Goal: Obtain resource: Download file/media

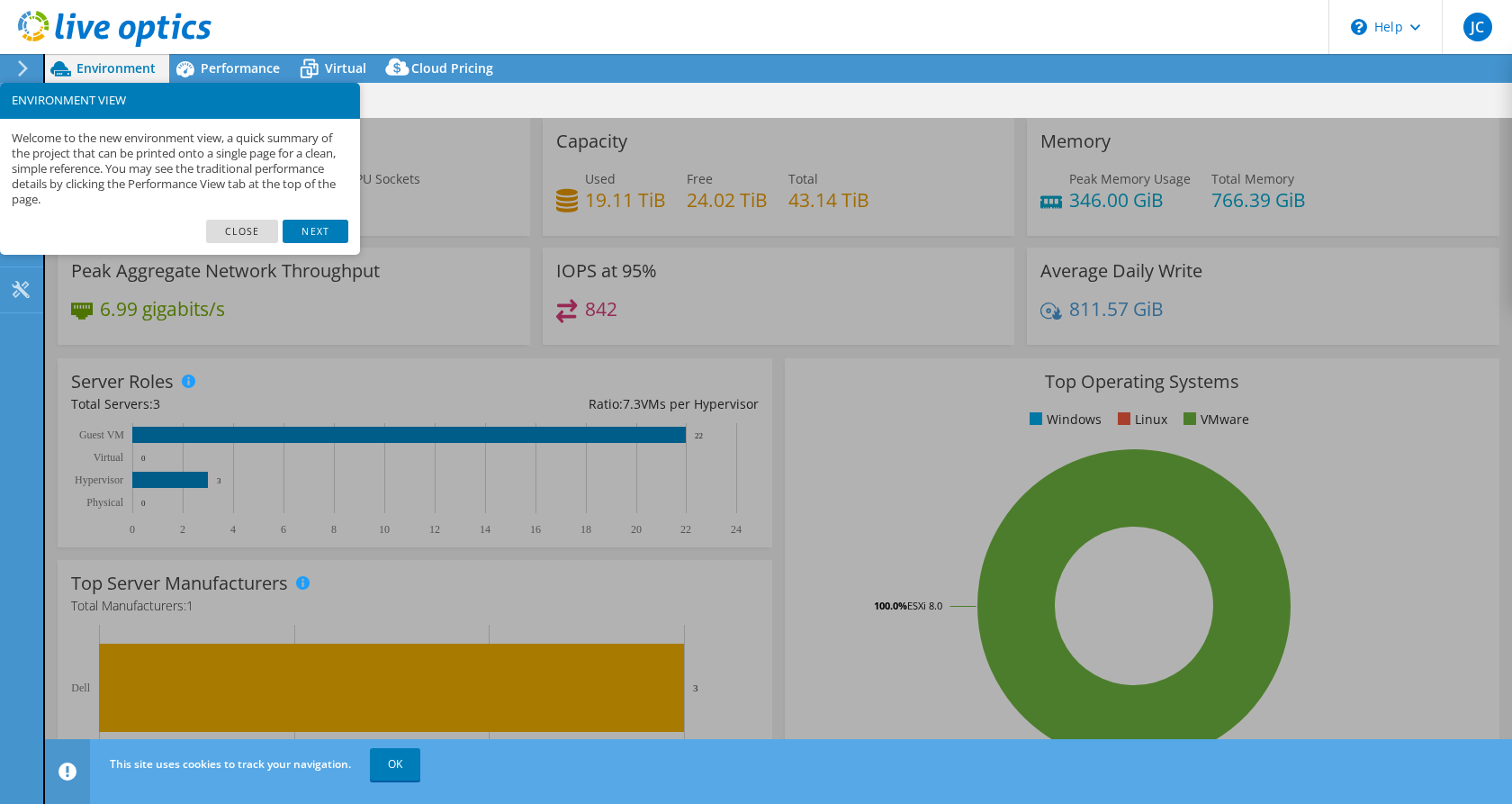
select select "USD"
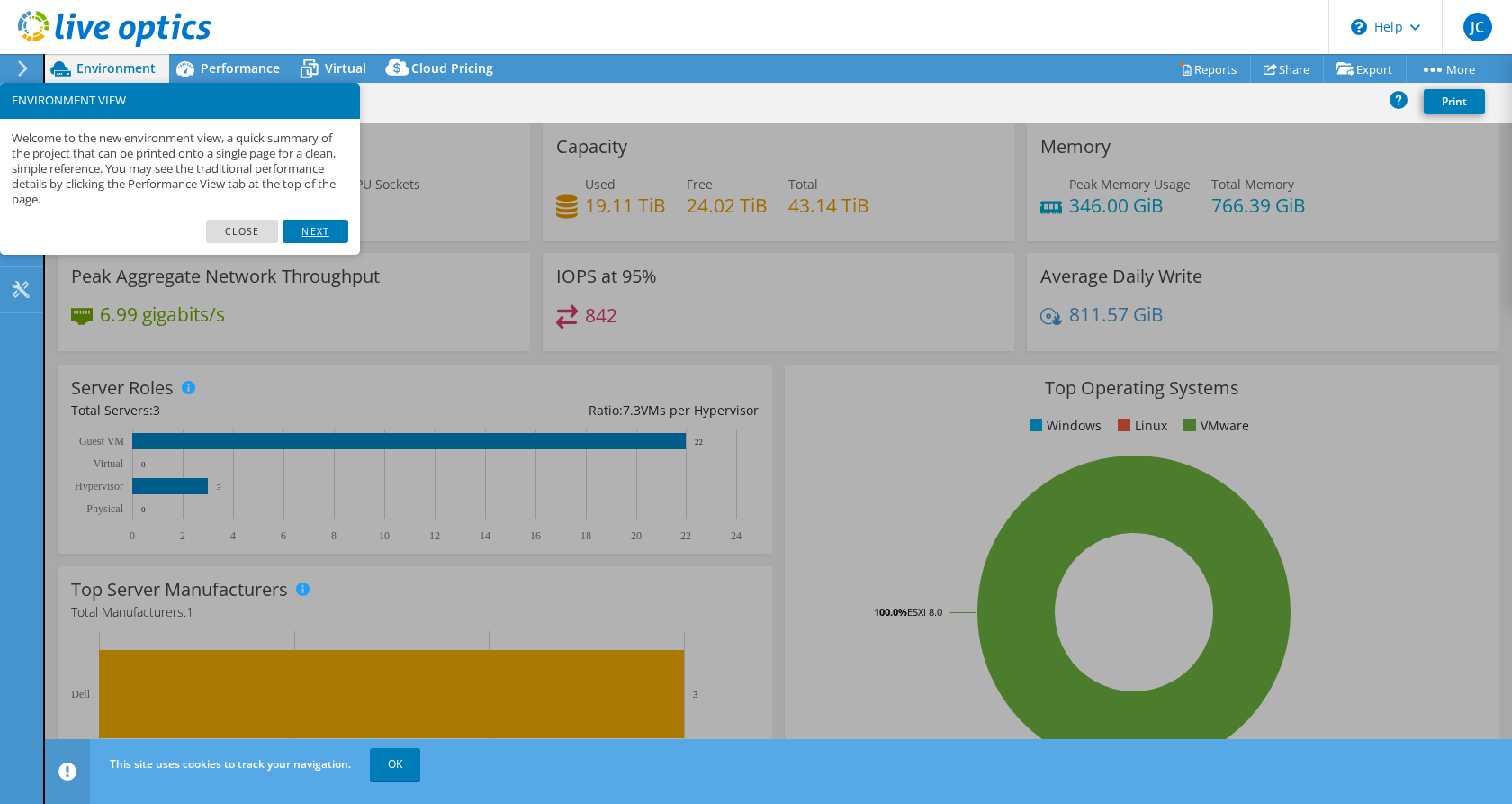
click at [303, 229] on link "Next" at bounding box center [315, 232] width 65 height 24
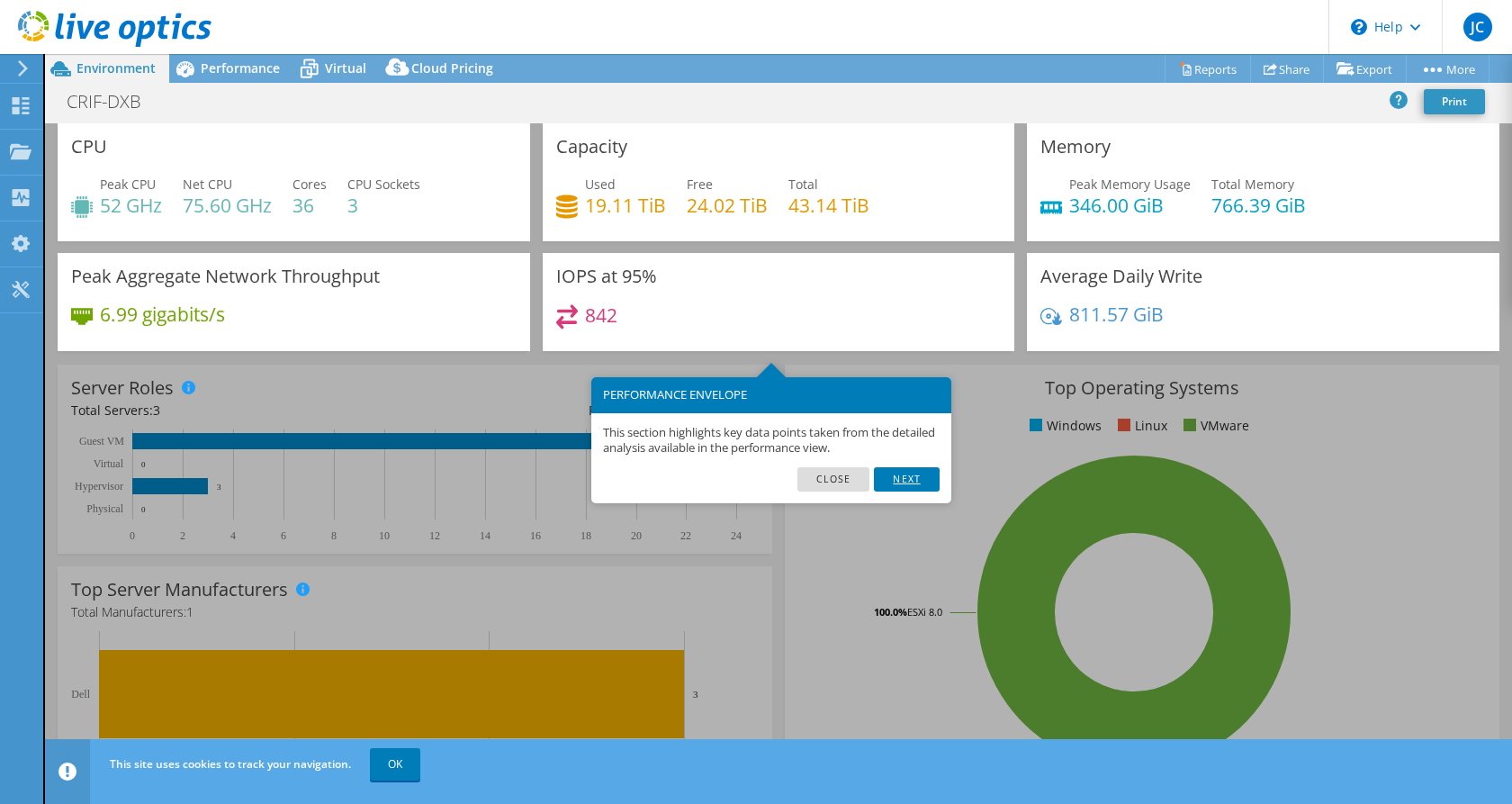
click at [911, 476] on link "Next" at bounding box center [906, 479] width 65 height 24
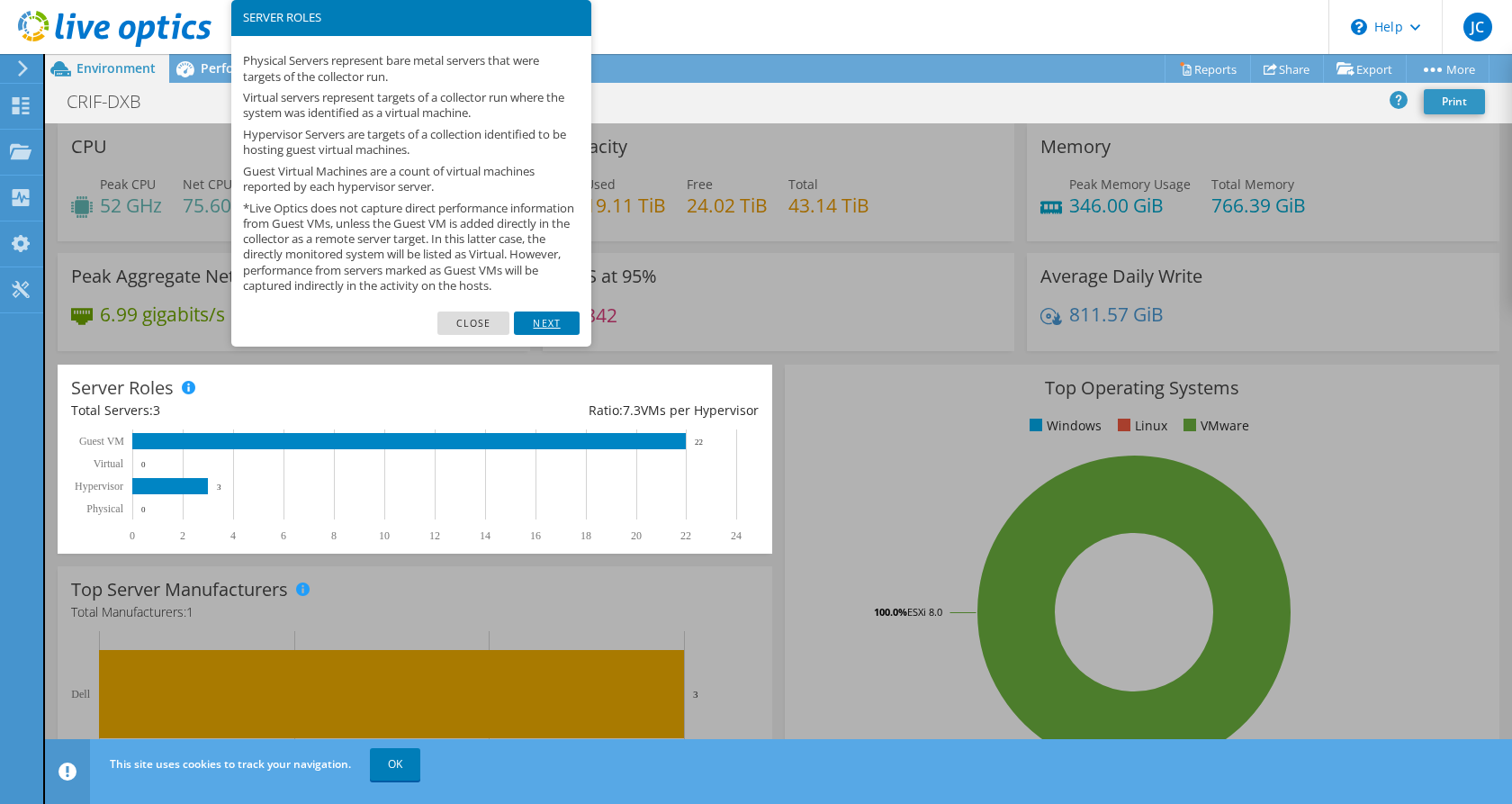
click at [543, 335] on link "Next" at bounding box center [546, 323] width 65 height 24
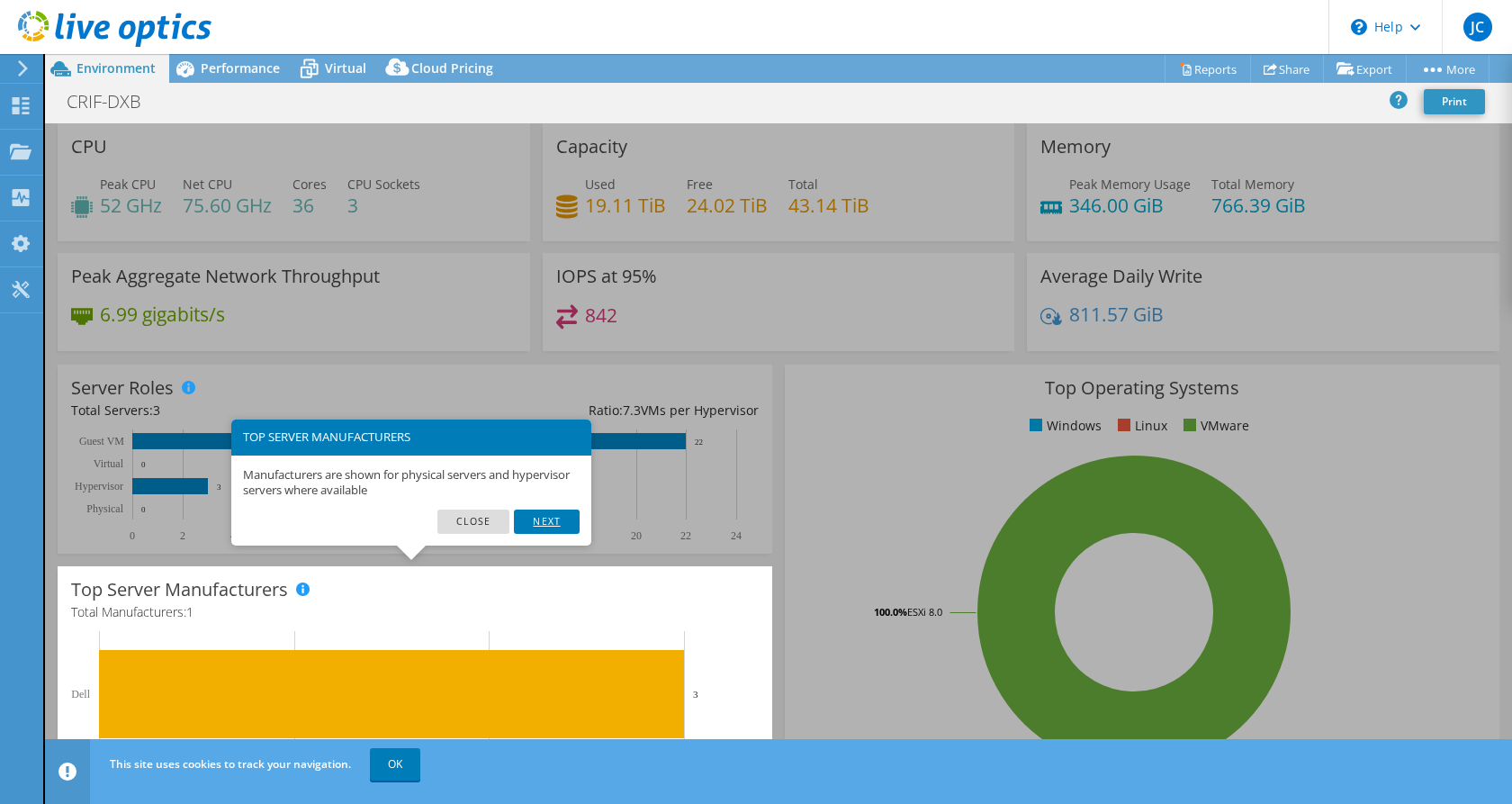
click at [563, 513] on link "Next" at bounding box center [546, 521] width 65 height 24
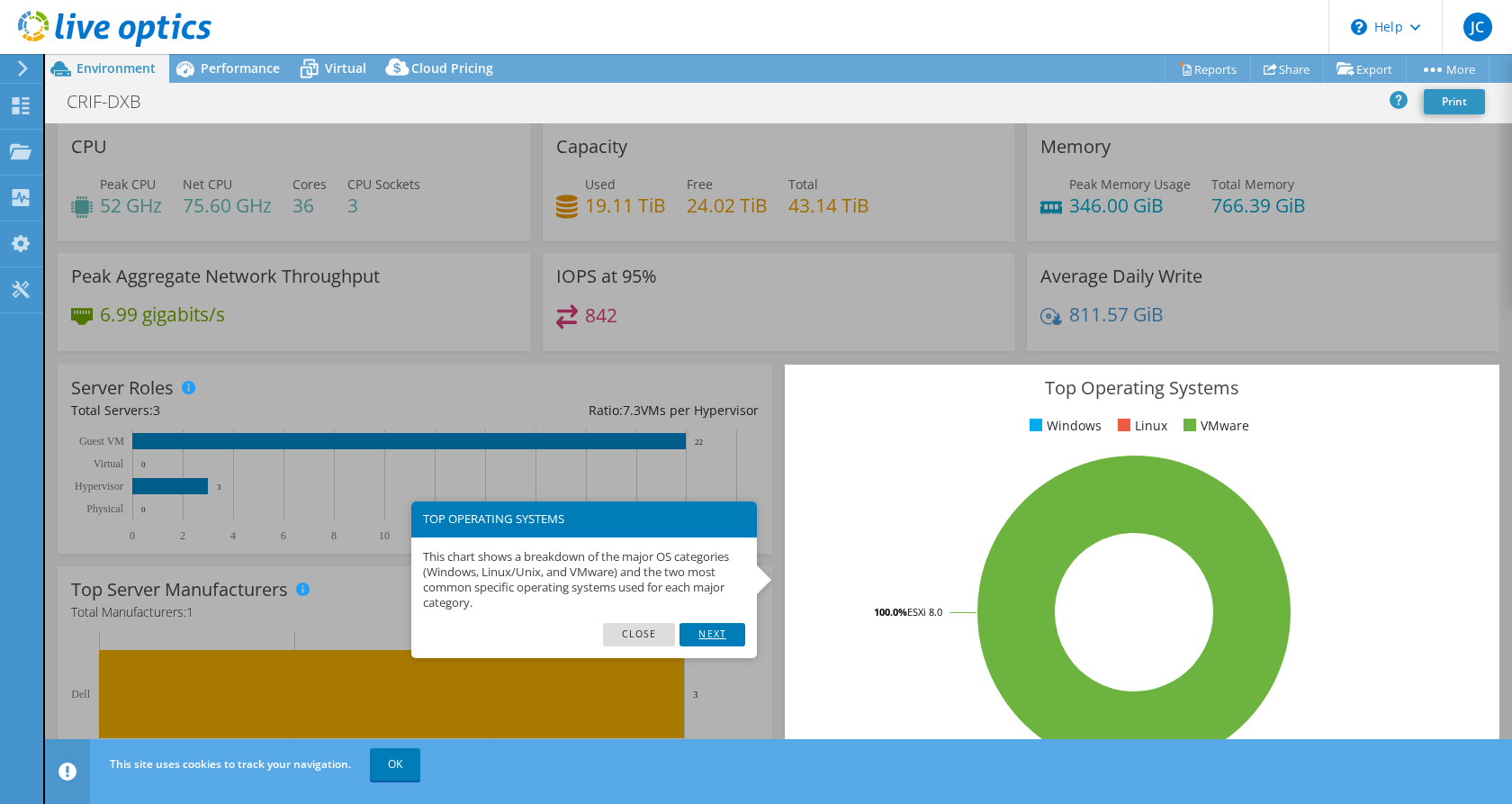
click at [707, 623] on link "Next" at bounding box center [712, 635] width 65 height 24
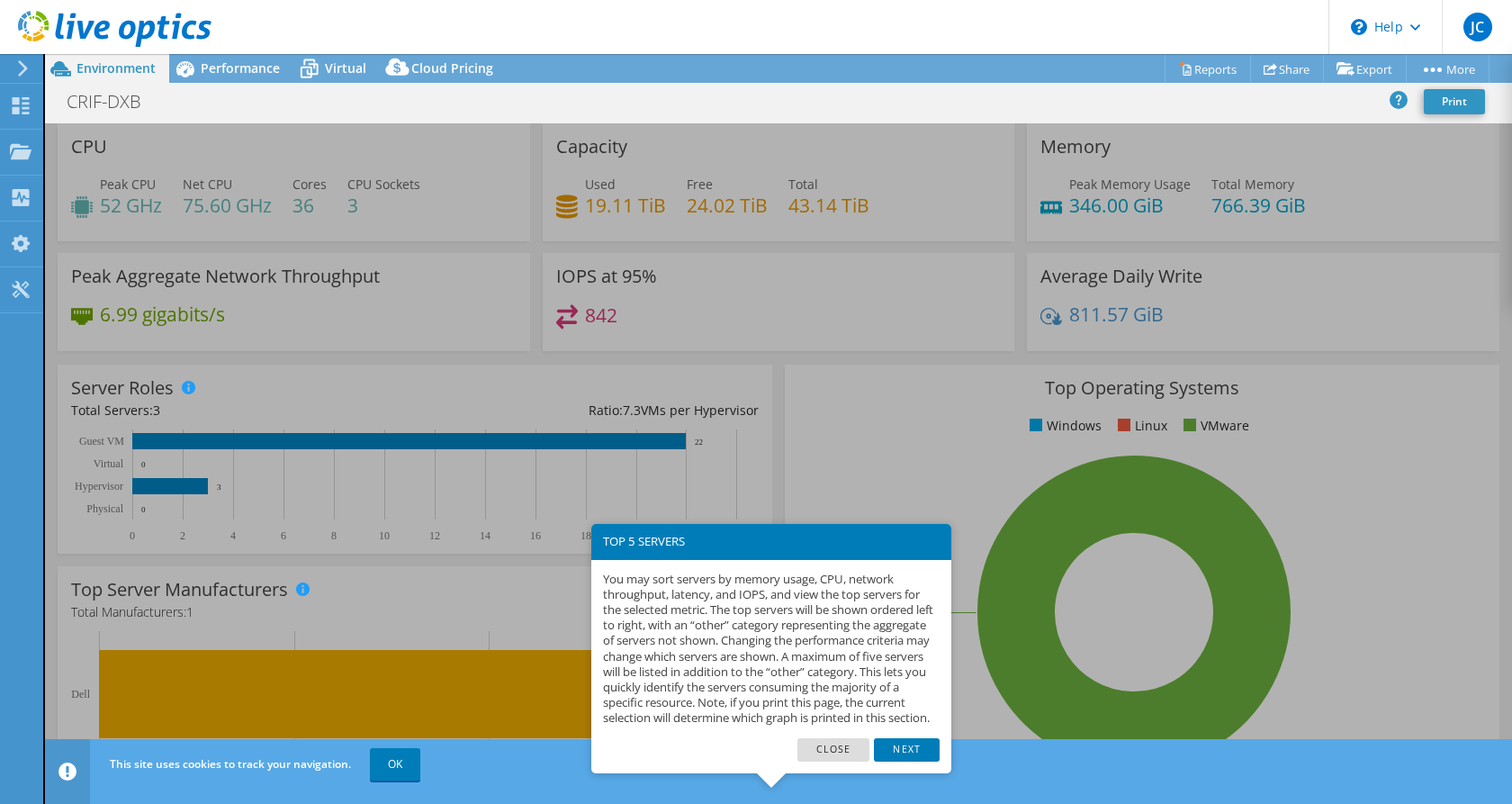
scroll to position [397, 0]
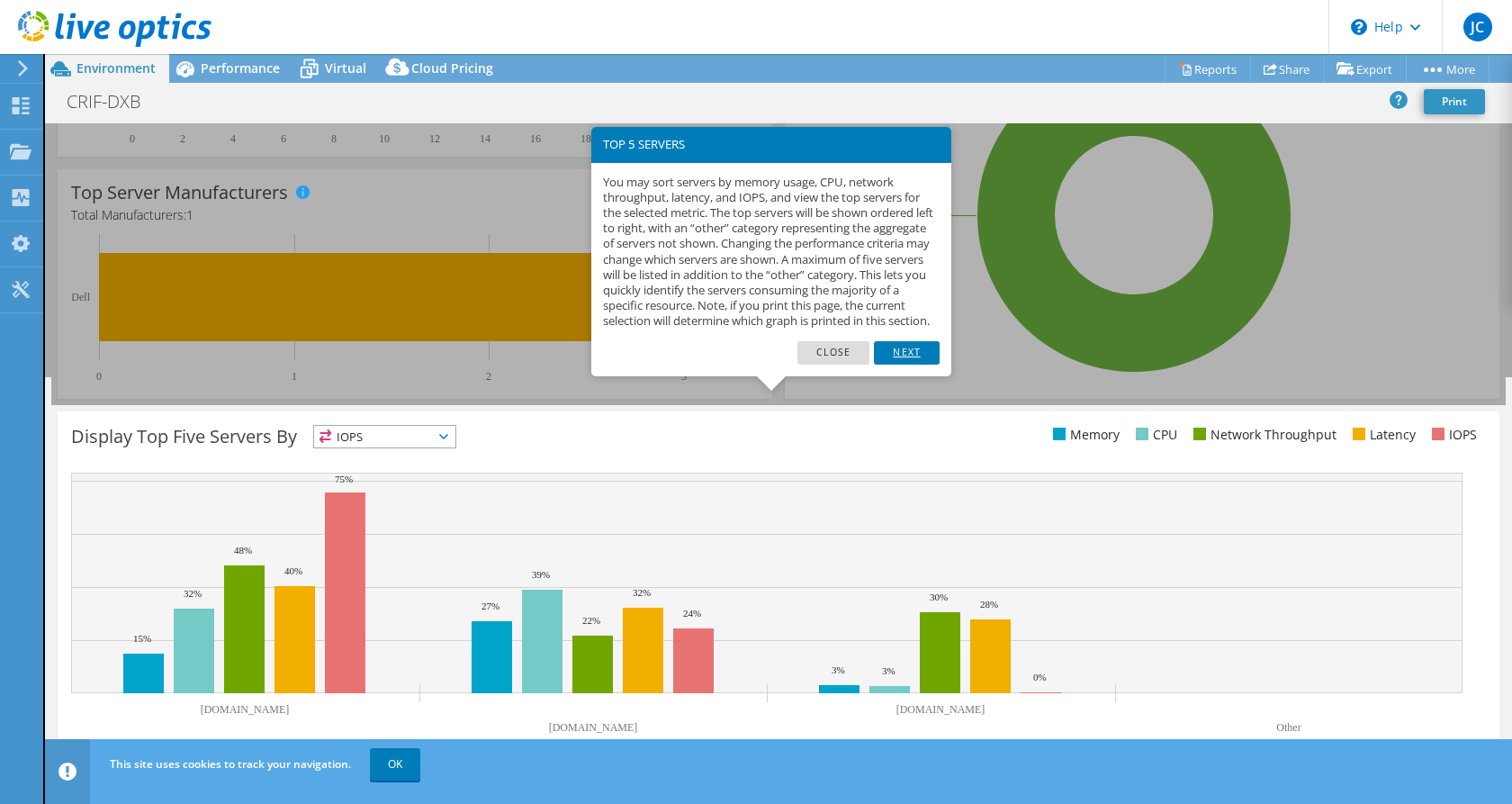
click at [901, 356] on link "Next" at bounding box center [906, 353] width 65 height 24
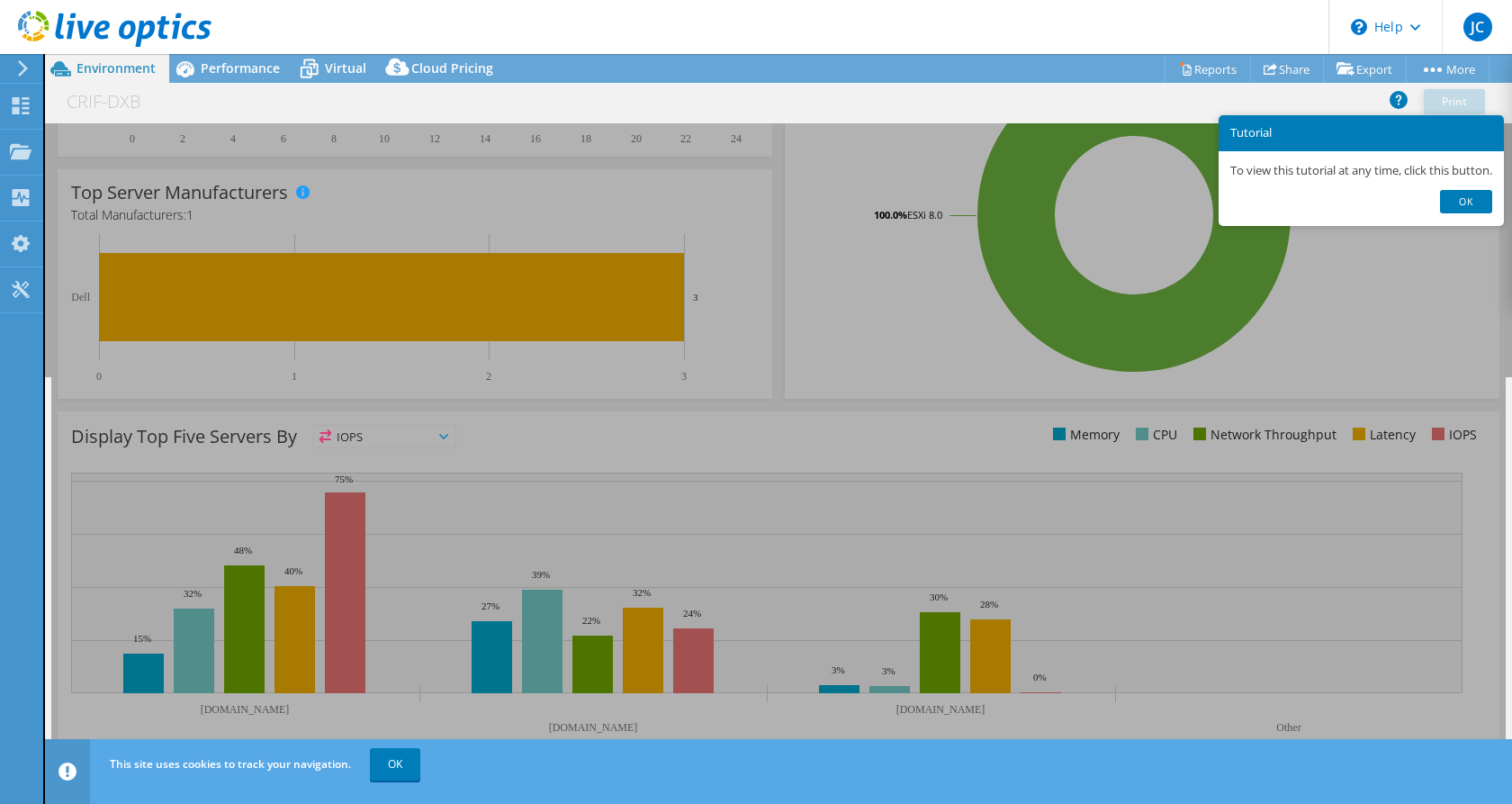
click at [1478, 202] on link "Ok" at bounding box center [1465, 202] width 52 height 24
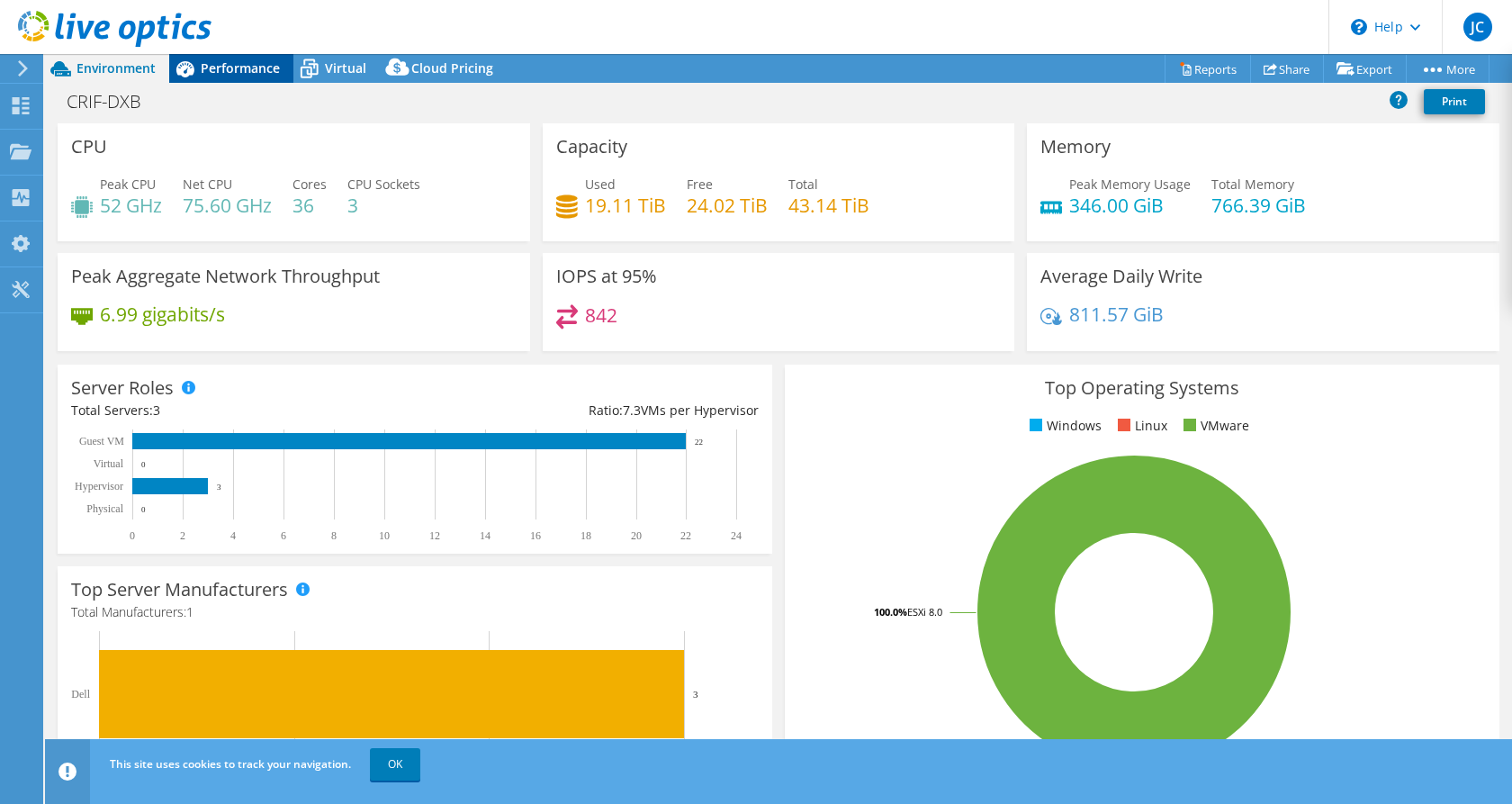
click at [236, 76] on span "Performance" at bounding box center [240, 68] width 79 height 17
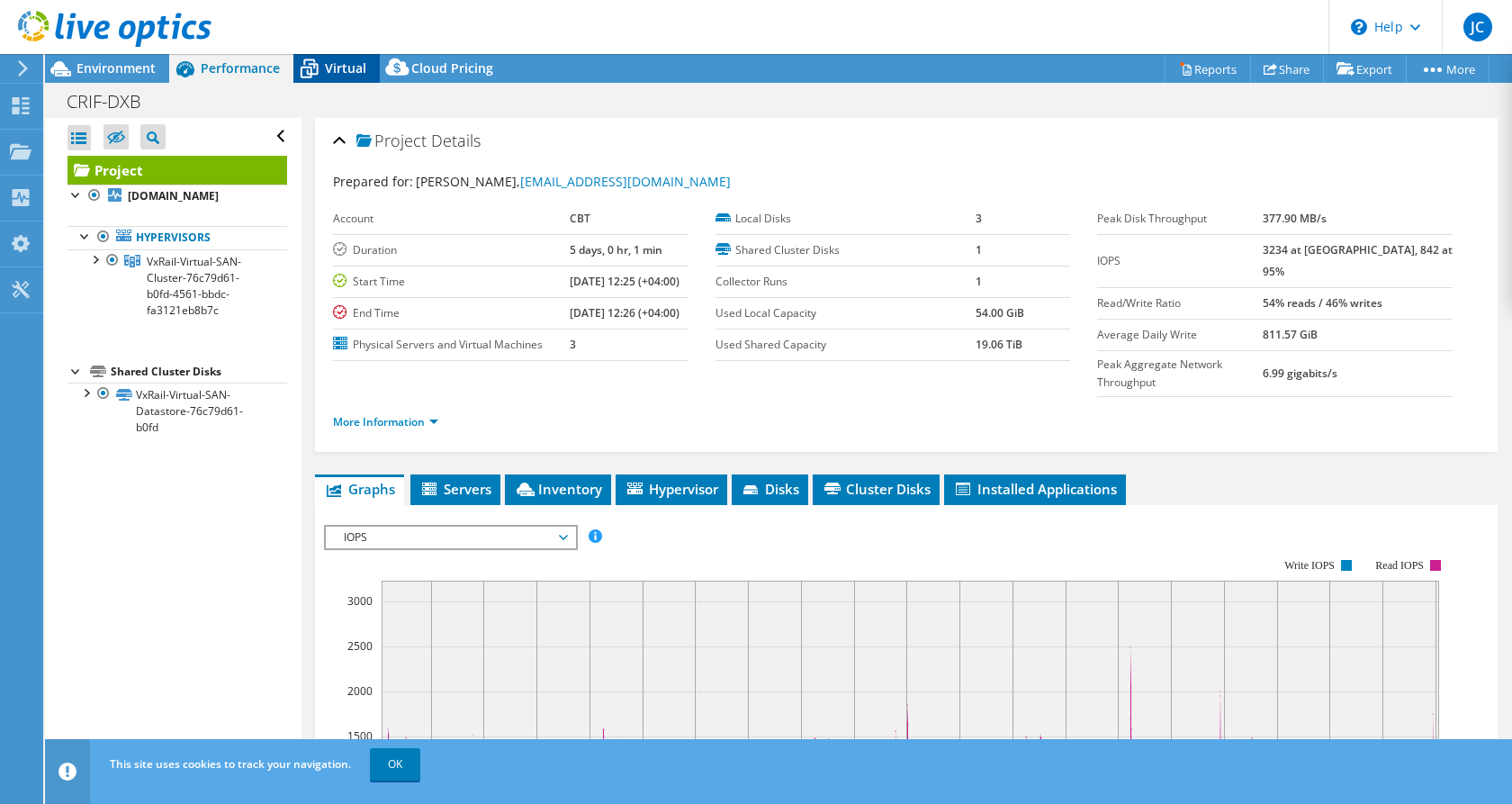
click at [319, 65] on icon at bounding box center [309, 68] width 32 height 32
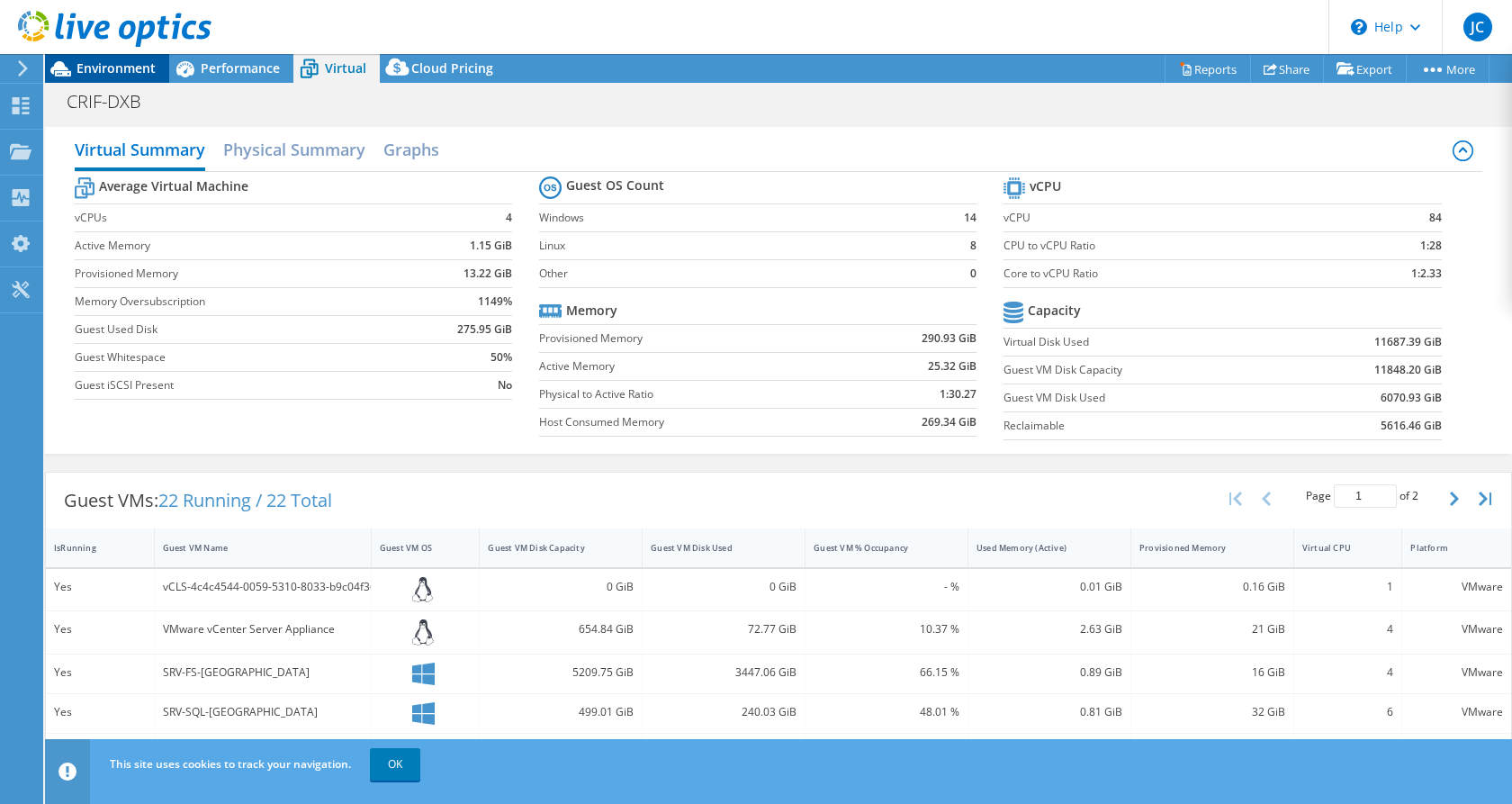
click at [80, 72] on span "Environment" at bounding box center [116, 68] width 79 height 17
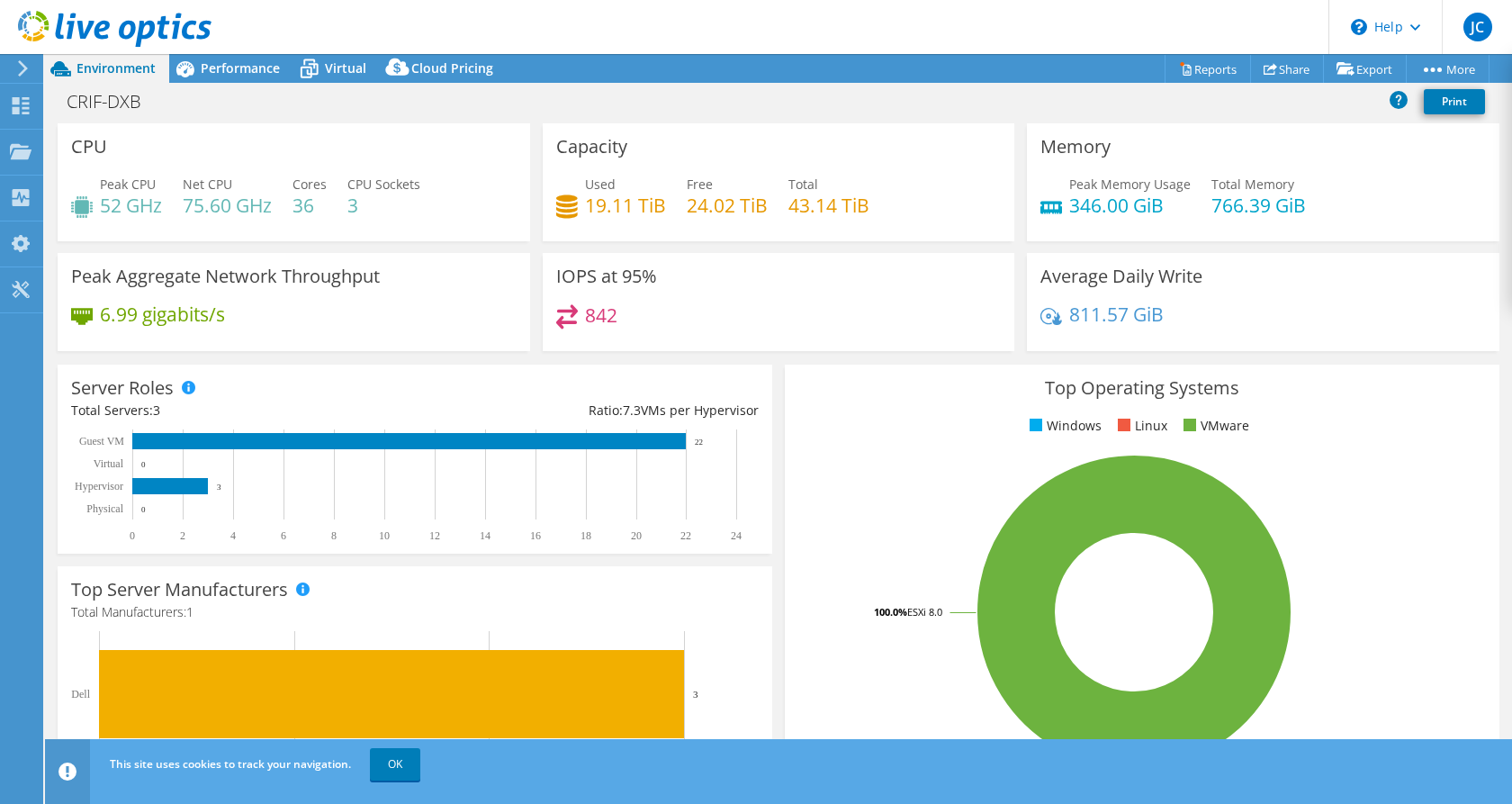
click at [1204, 66] on link "Reports" at bounding box center [1208, 68] width 87 height 28
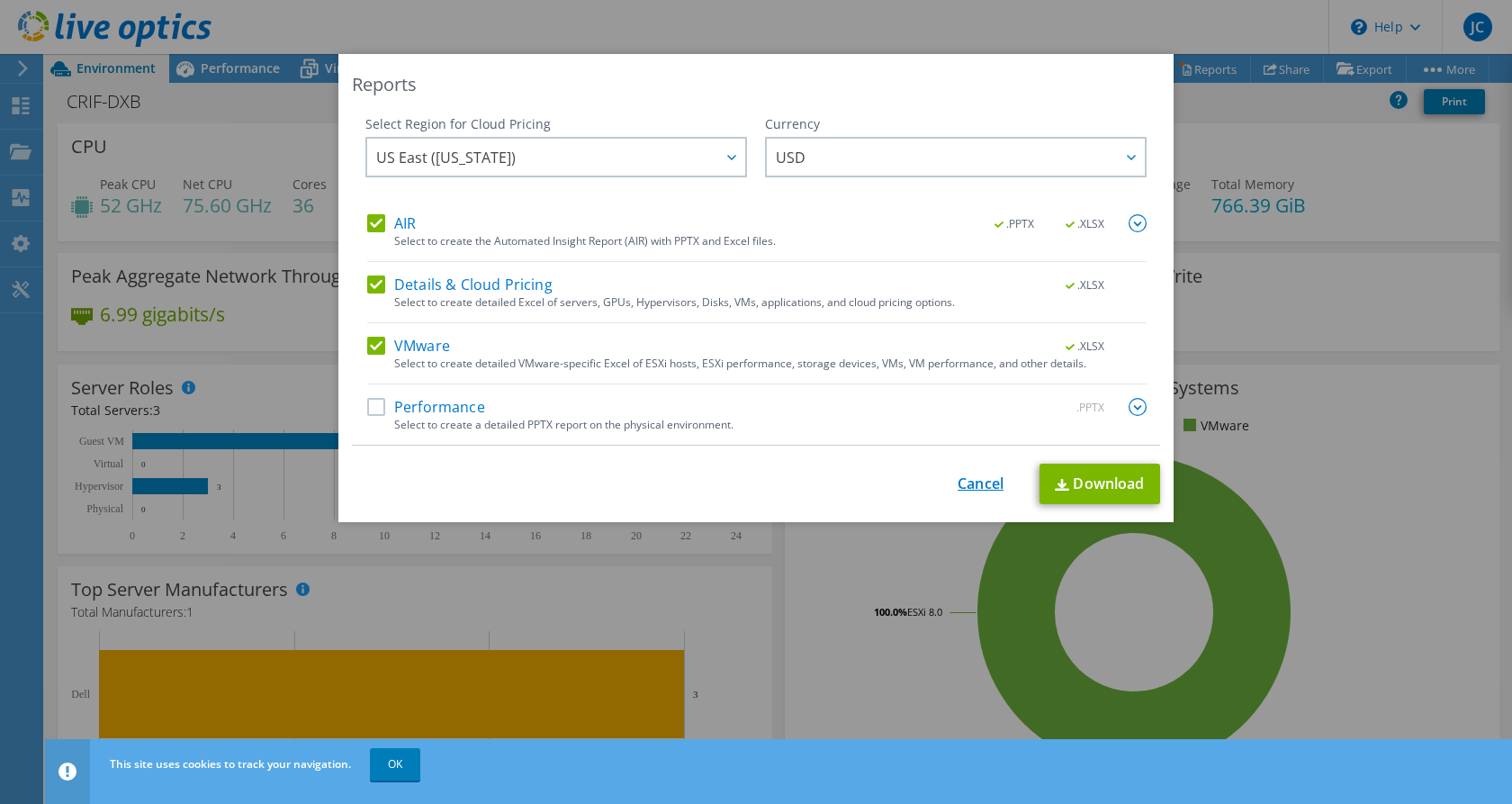
click at [966, 485] on link "Cancel" at bounding box center [981, 484] width 46 height 17
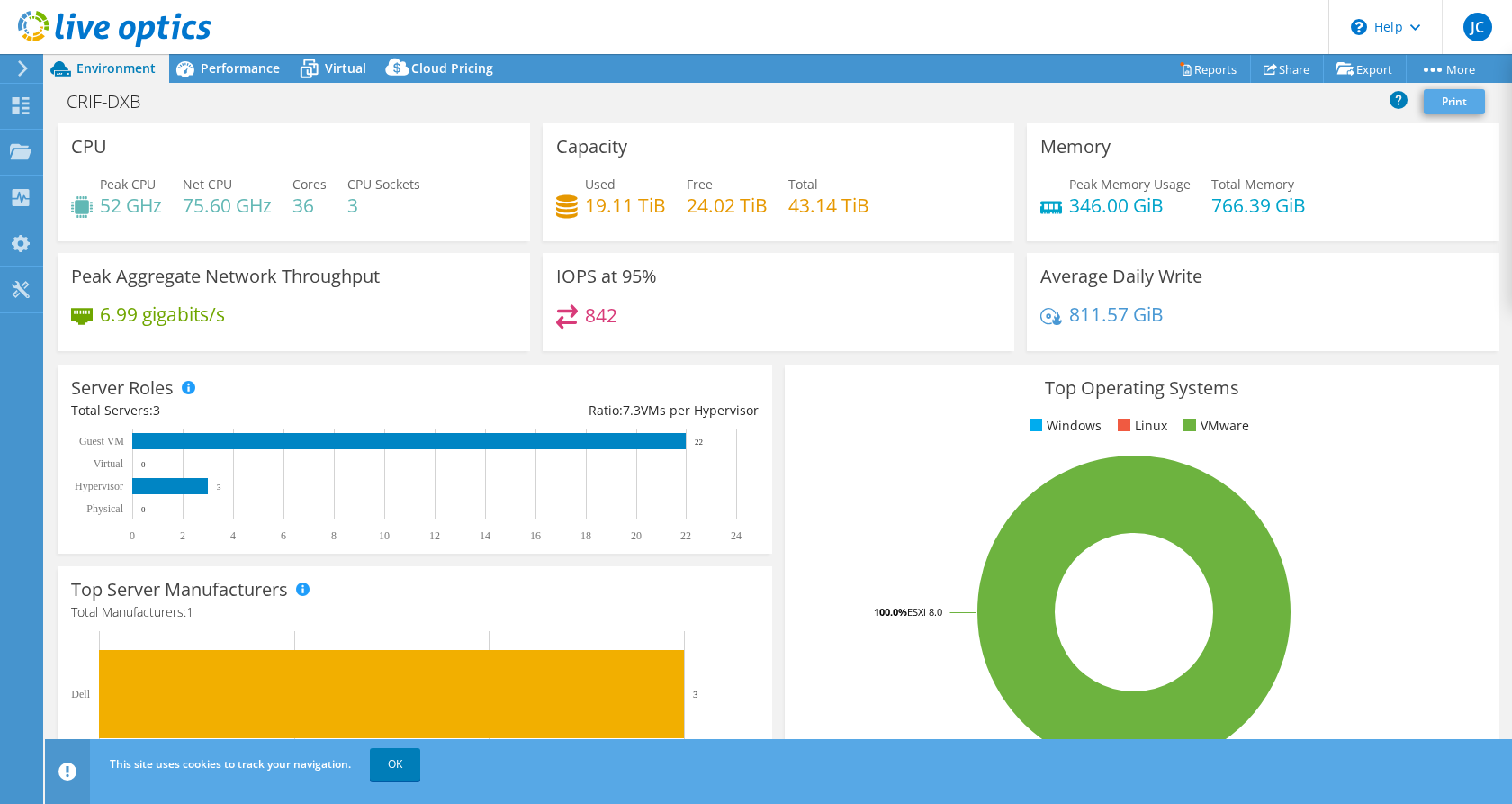
click at [1458, 104] on link "Print" at bounding box center [1455, 102] width 61 height 26
click at [1326, 97] on link "vSAN ReadyNode Sizer" at bounding box center [1322, 101] width 171 height 37
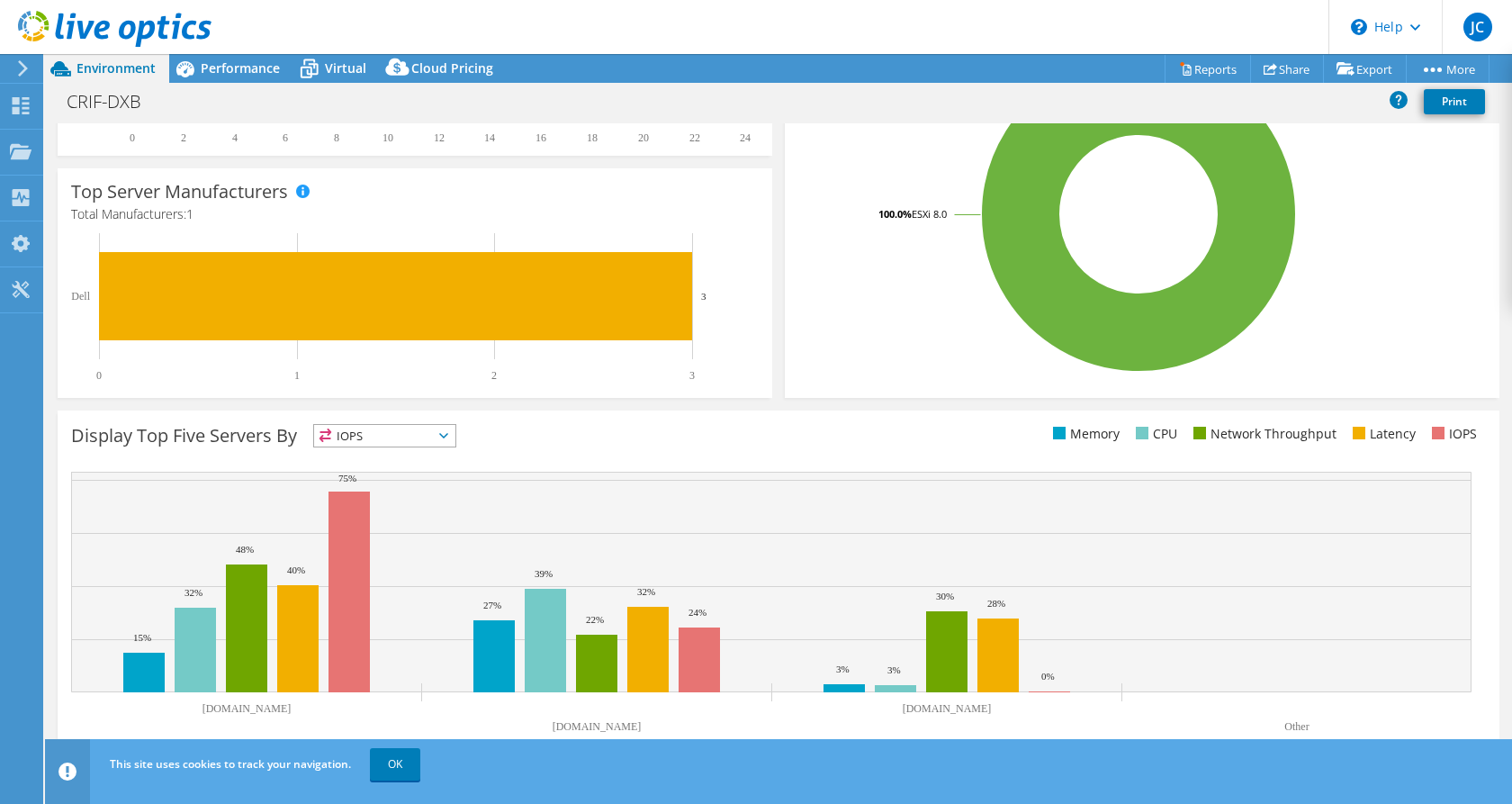
scroll to position [397, 0]
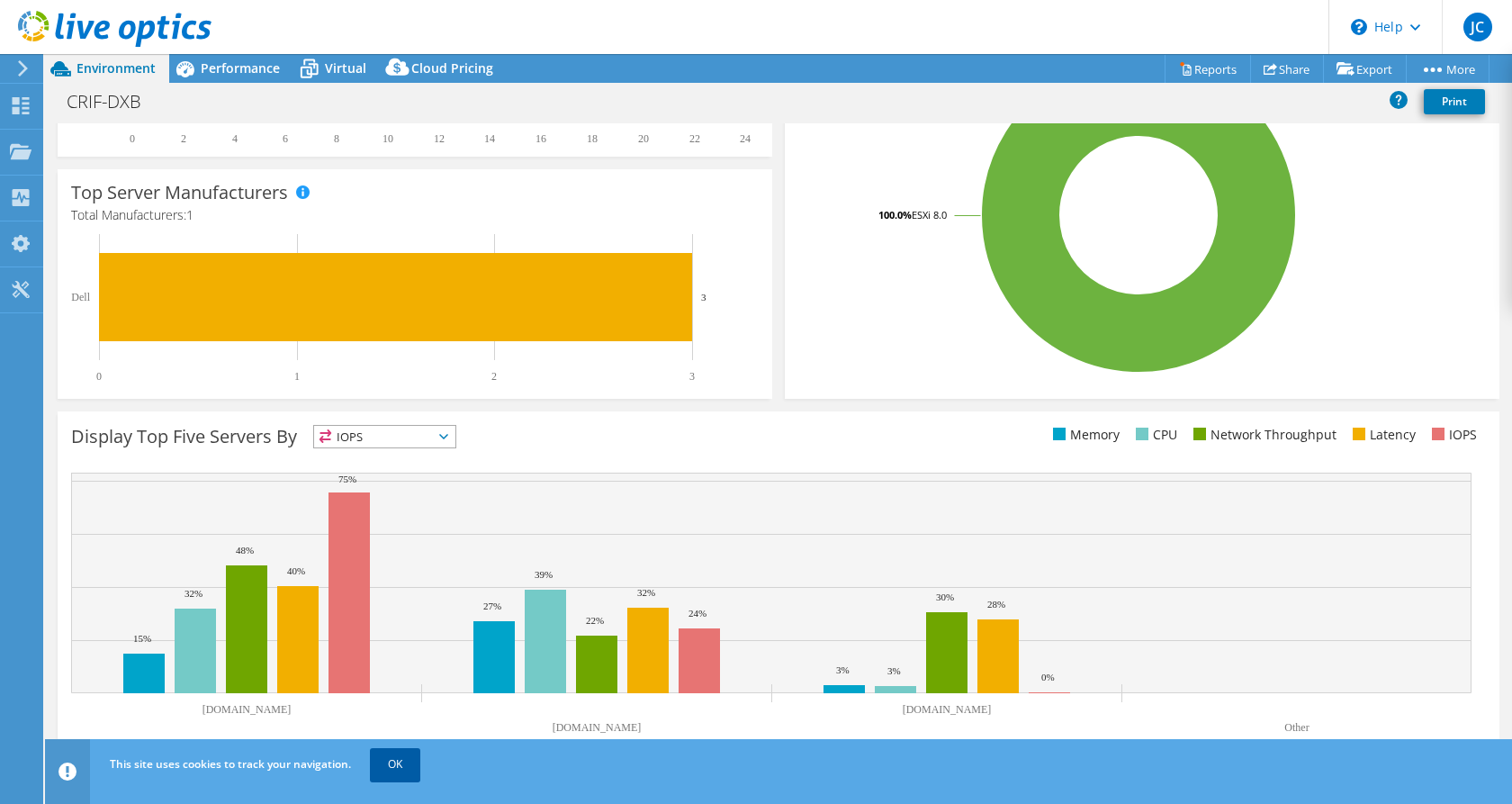
click at [411, 761] on link "OK" at bounding box center [394, 765] width 50 height 33
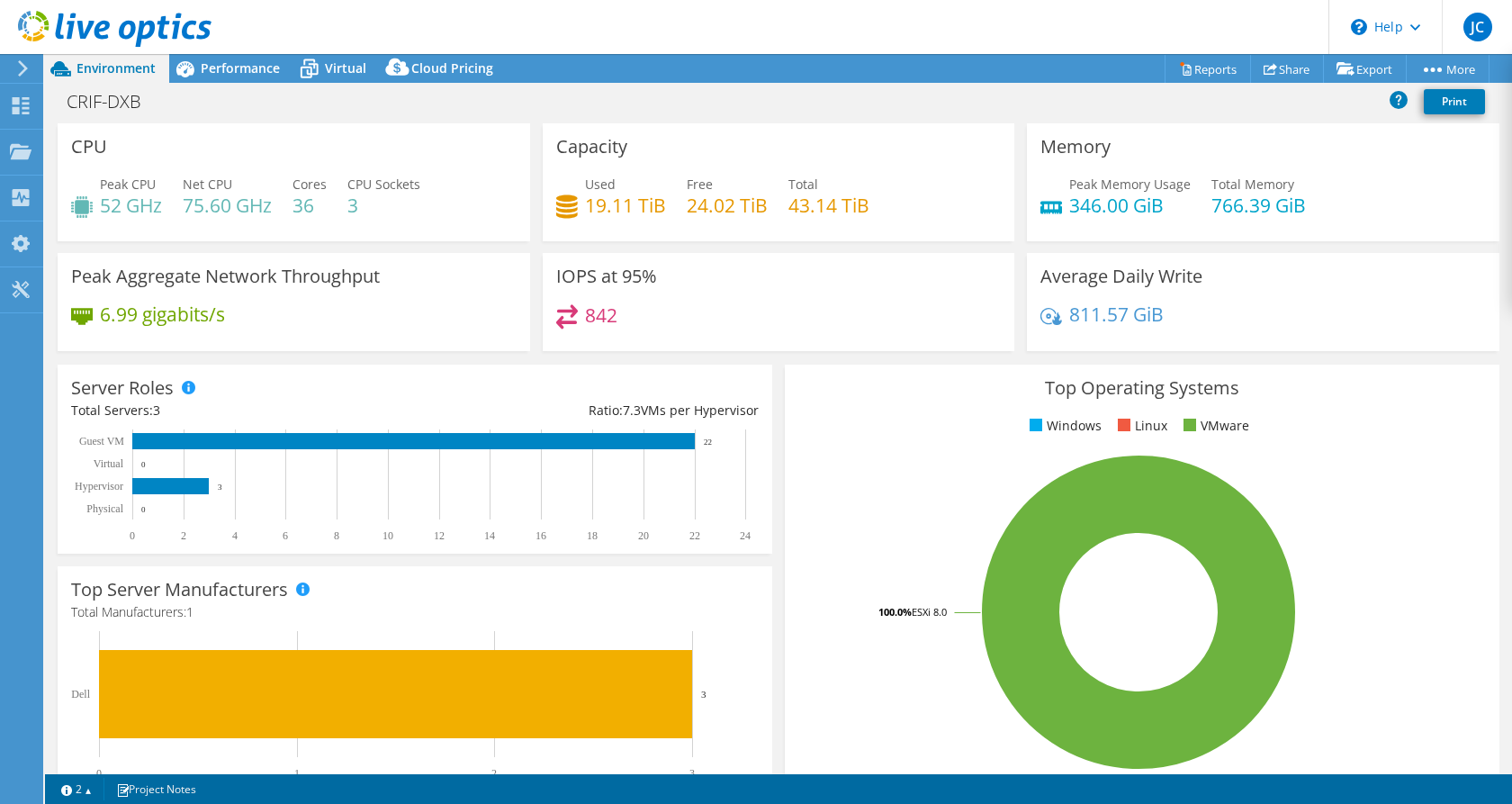
scroll to position [0, 0]
click at [231, 61] on span "Performance" at bounding box center [240, 68] width 79 height 17
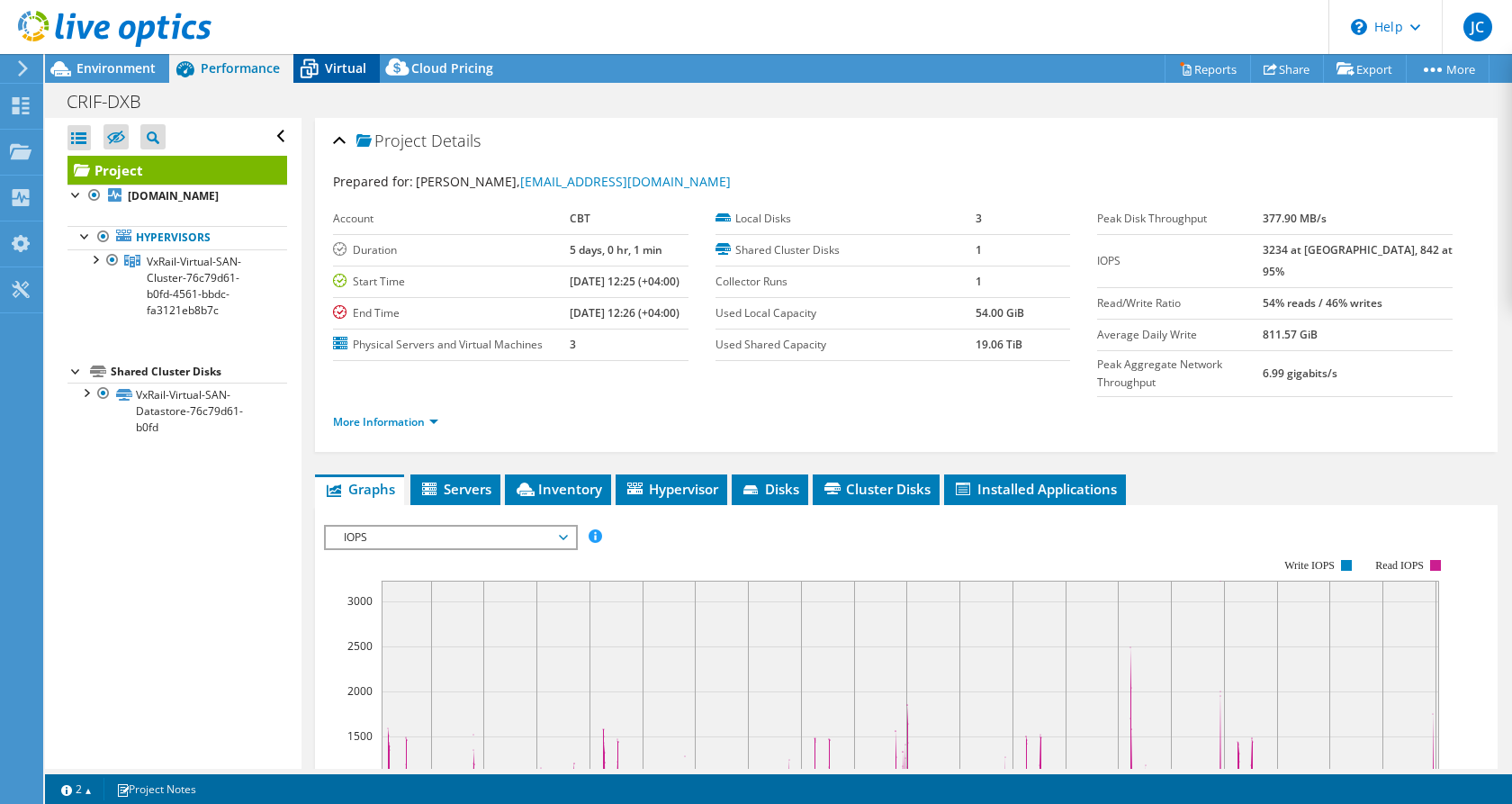
click at [308, 66] on icon at bounding box center [309, 68] width 32 height 32
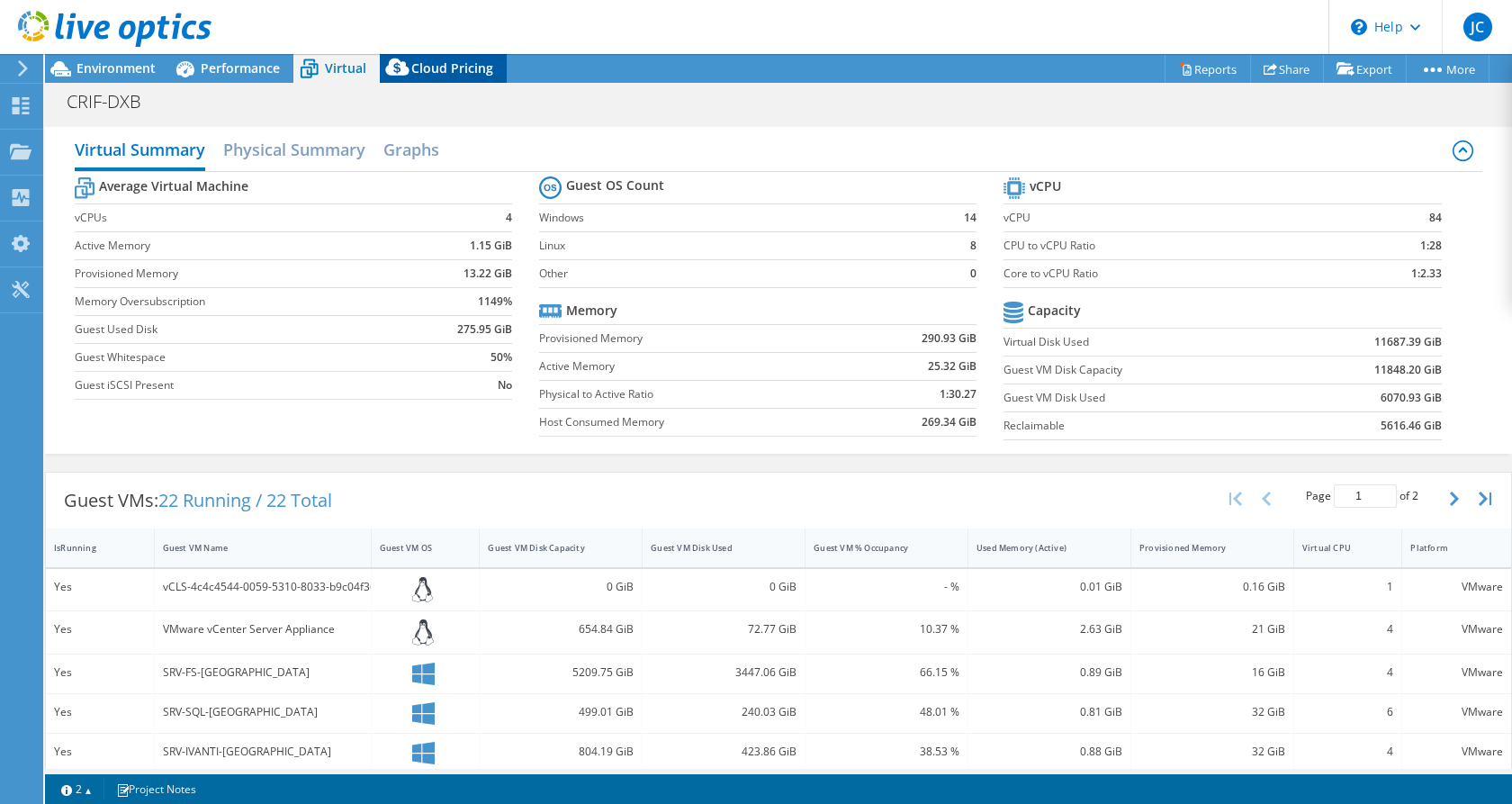
click at [428, 67] on span "Cloud Pricing" at bounding box center [453, 68] width 82 height 17
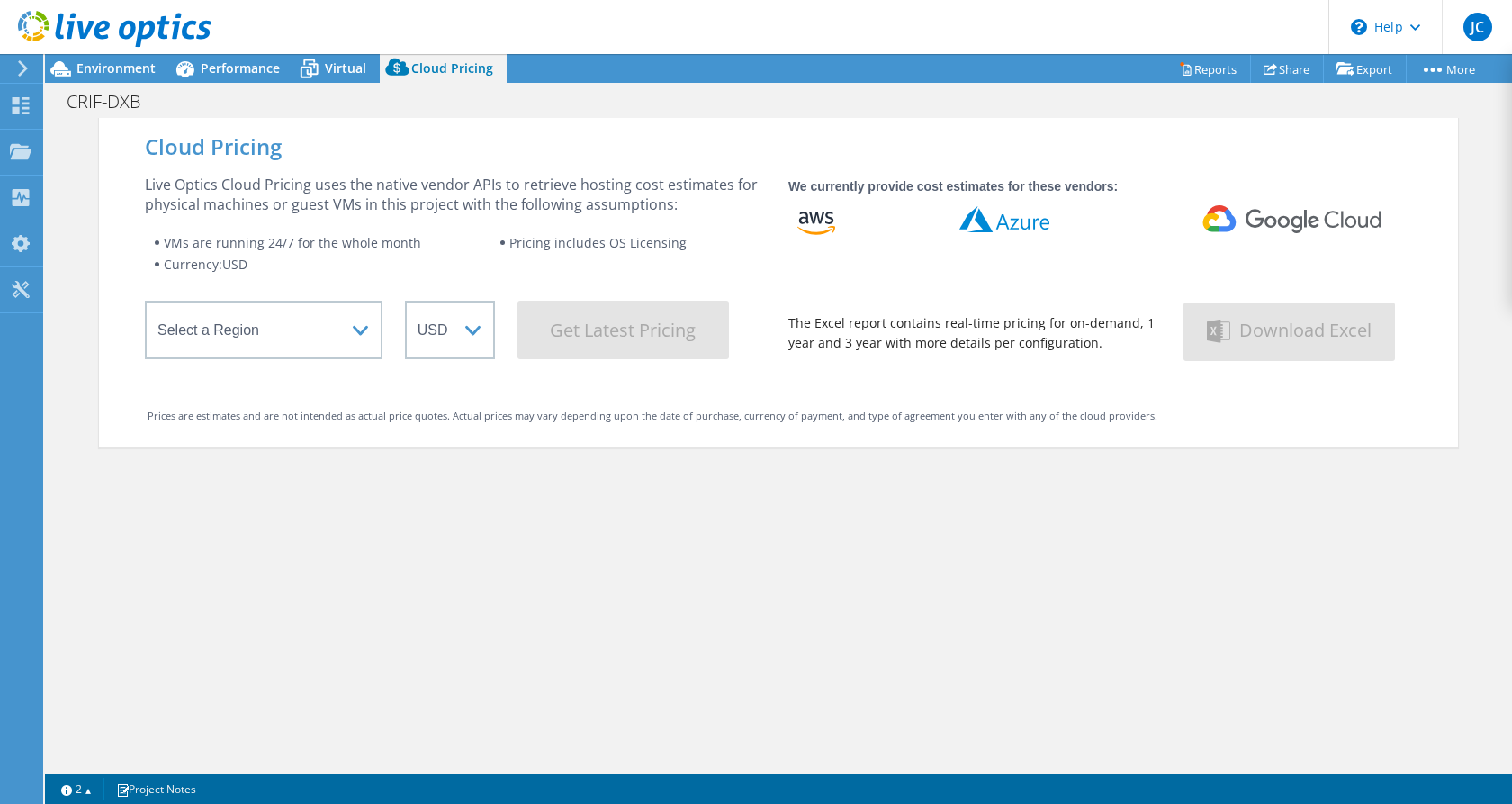
click at [25, 66] on use at bounding box center [23, 68] width 10 height 16
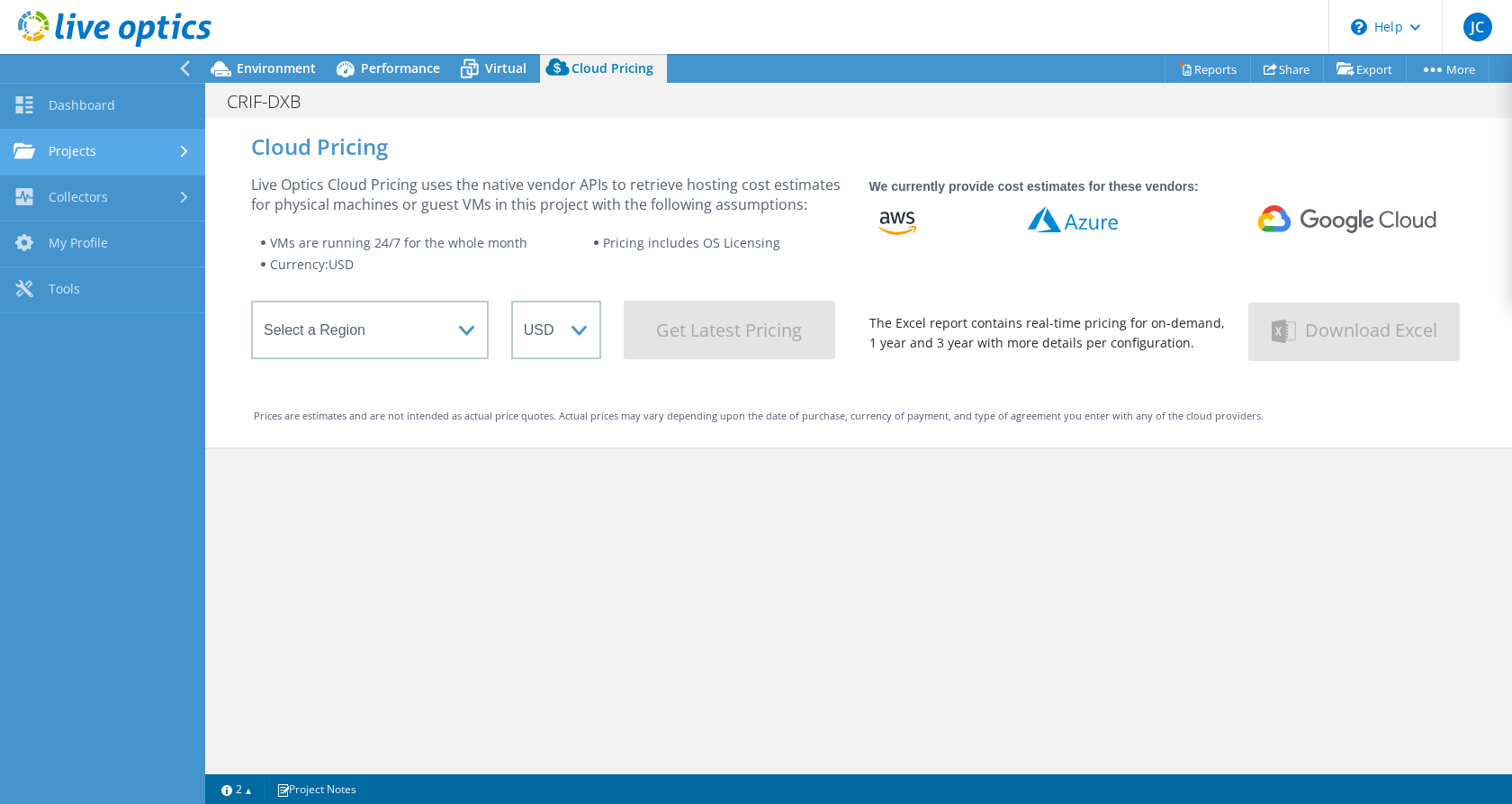
click at [182, 153] on icon at bounding box center [184, 151] width 7 height 12
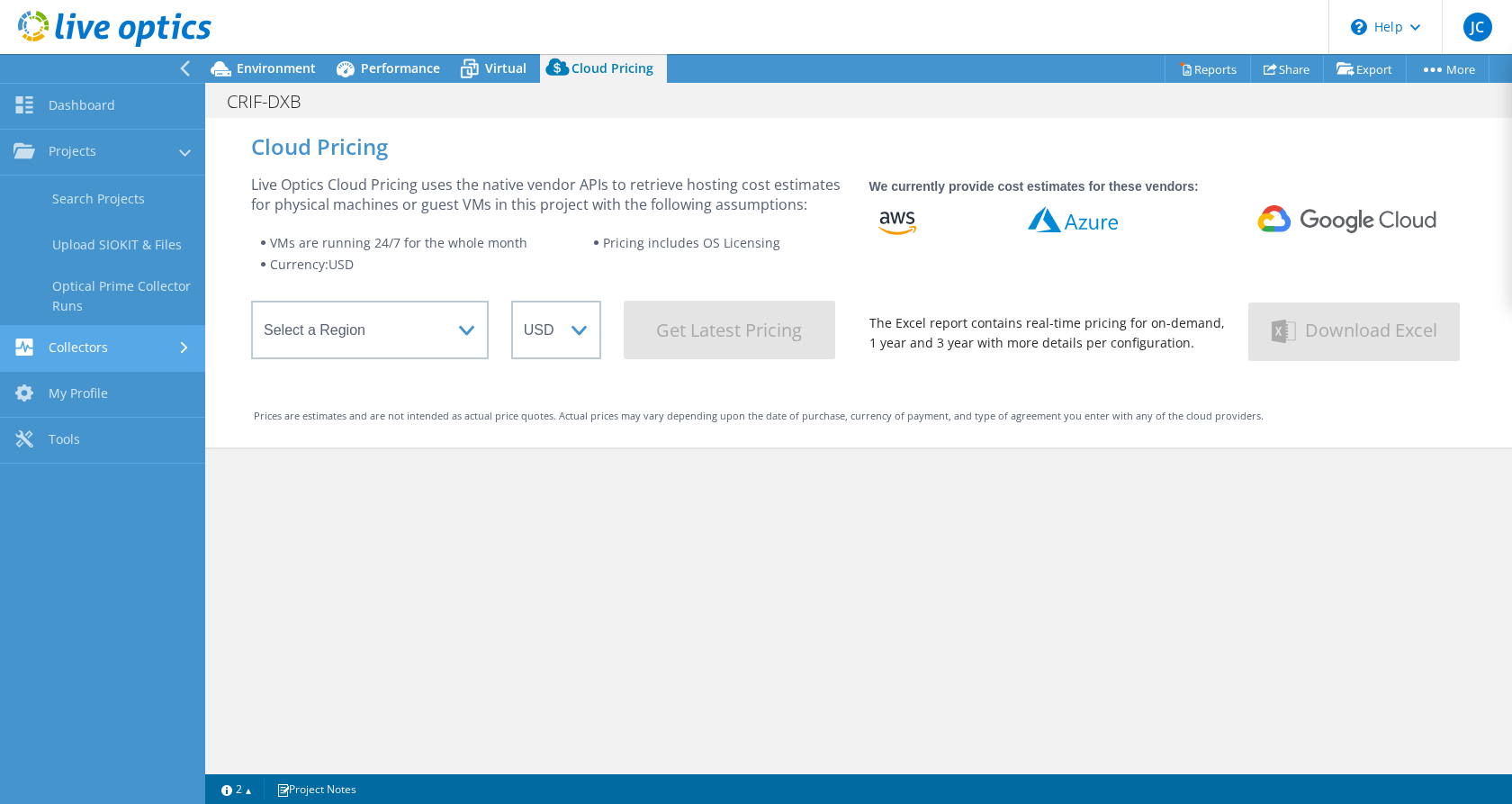
click at [183, 349] on icon at bounding box center [184, 348] width 7 height 12
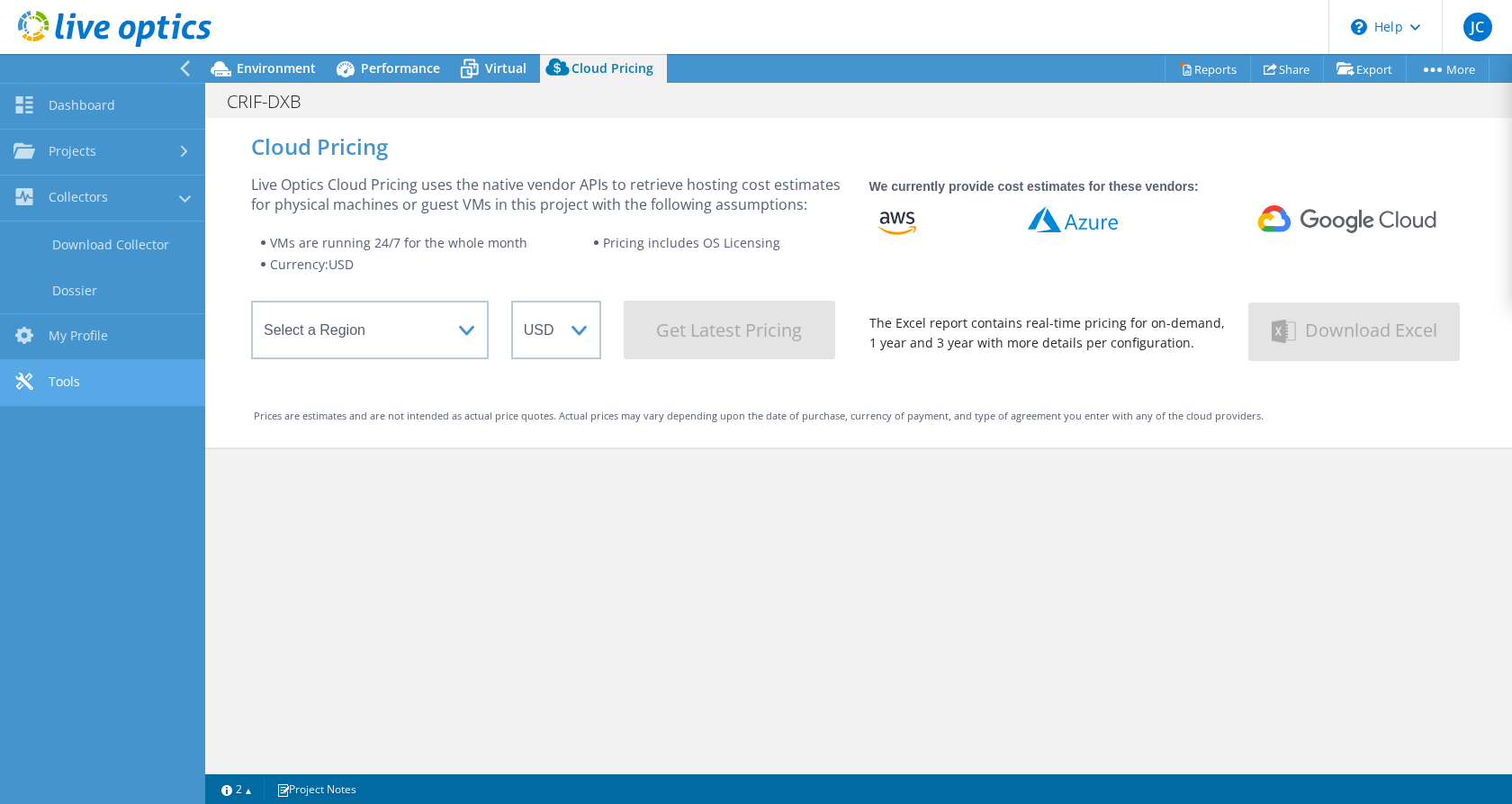
click at [111, 376] on link "Tools" at bounding box center [102, 383] width 205 height 46
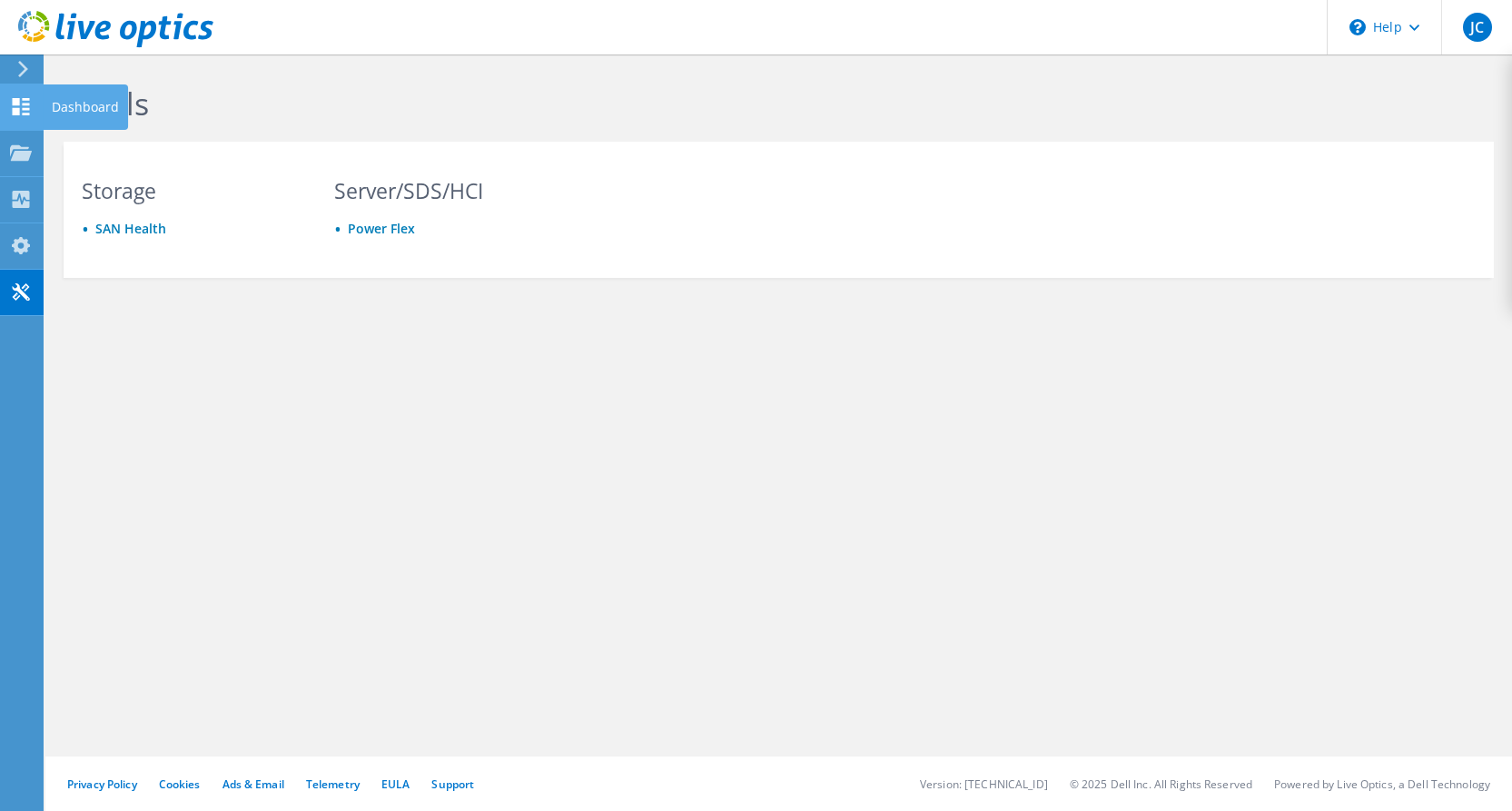
click at [24, 100] on icon at bounding box center [21, 107] width 22 height 17
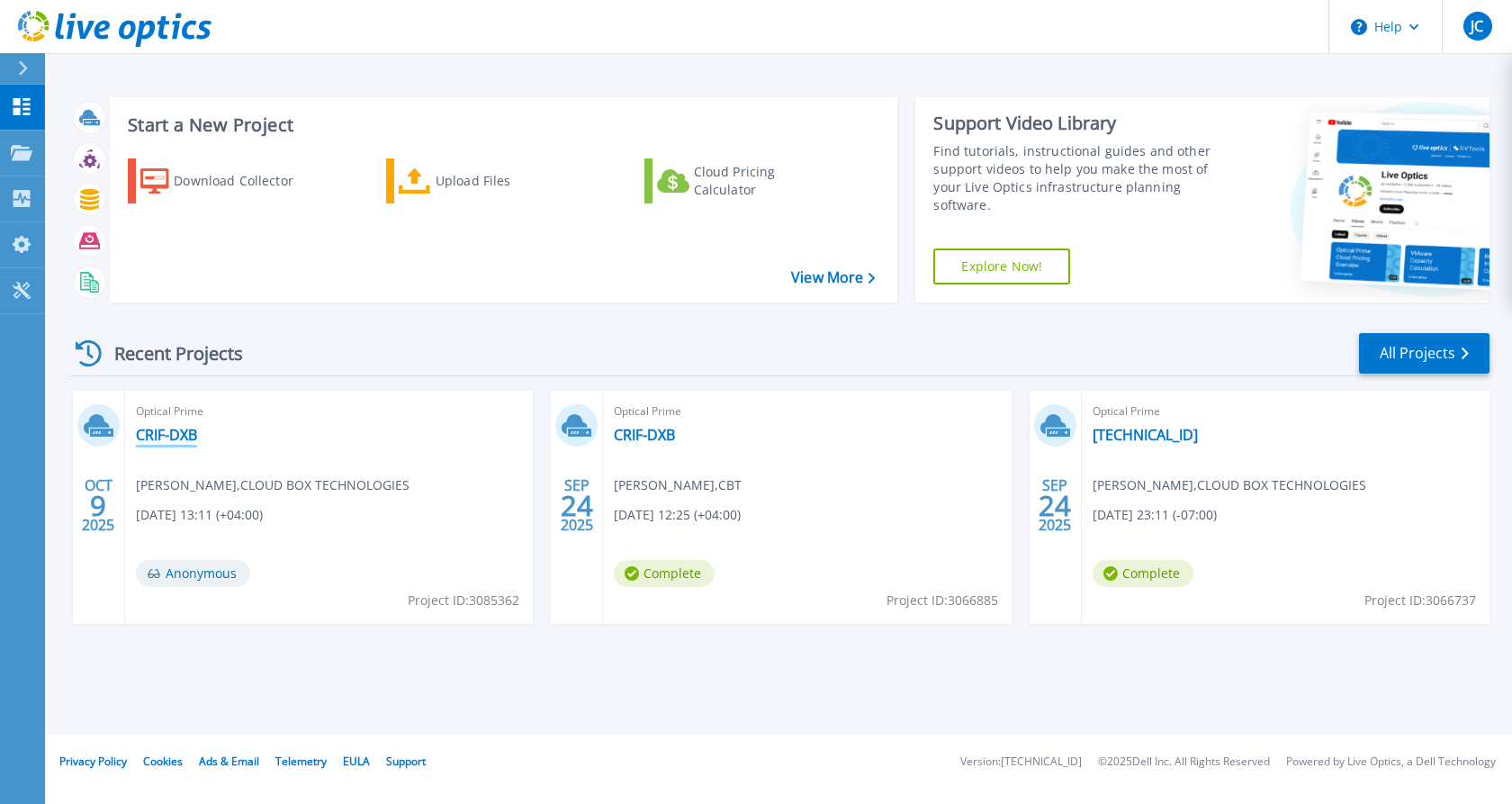
click at [162, 439] on link "CRIF-DXB" at bounding box center [166, 435] width 61 height 18
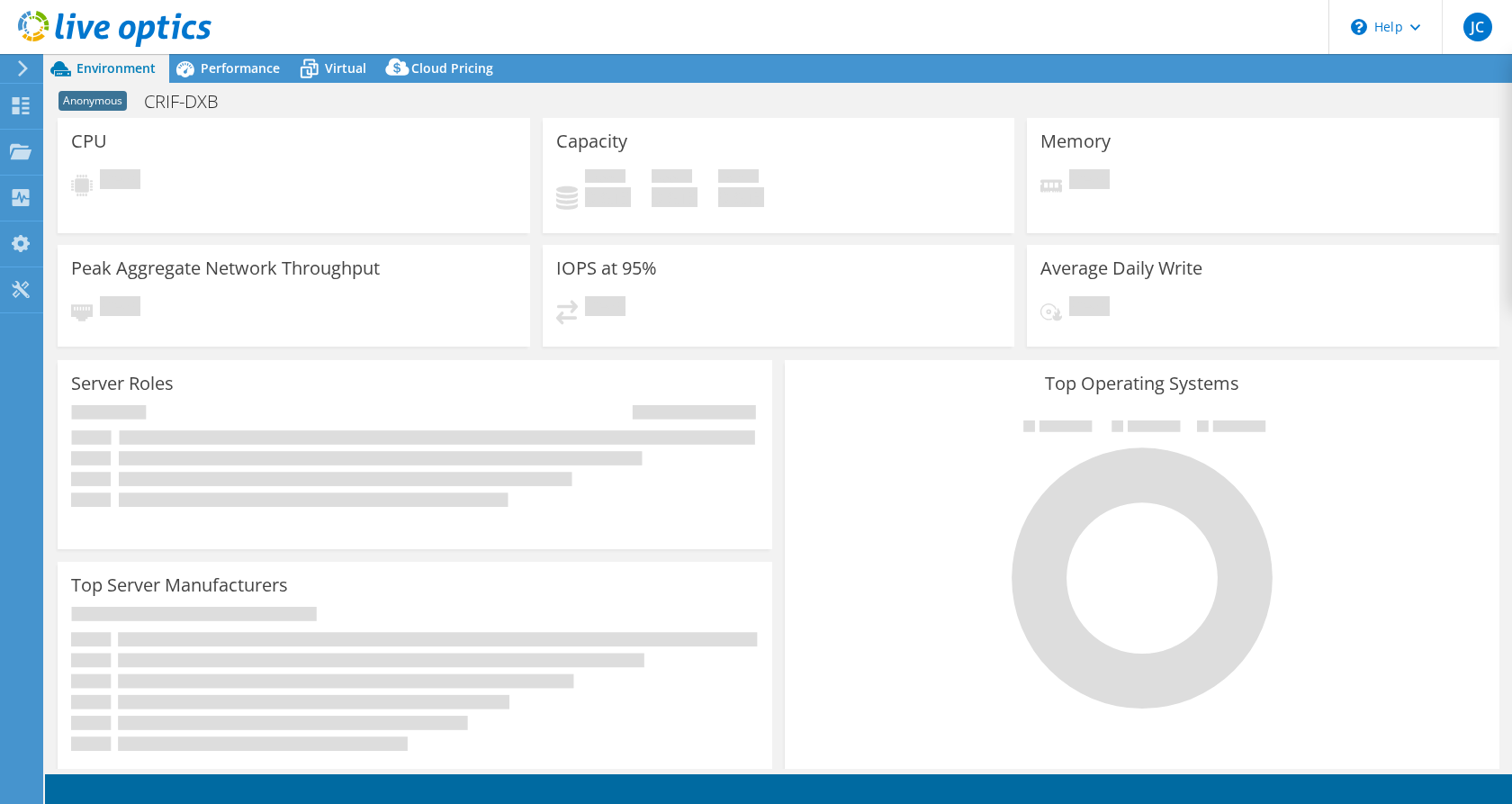
select select "USD"
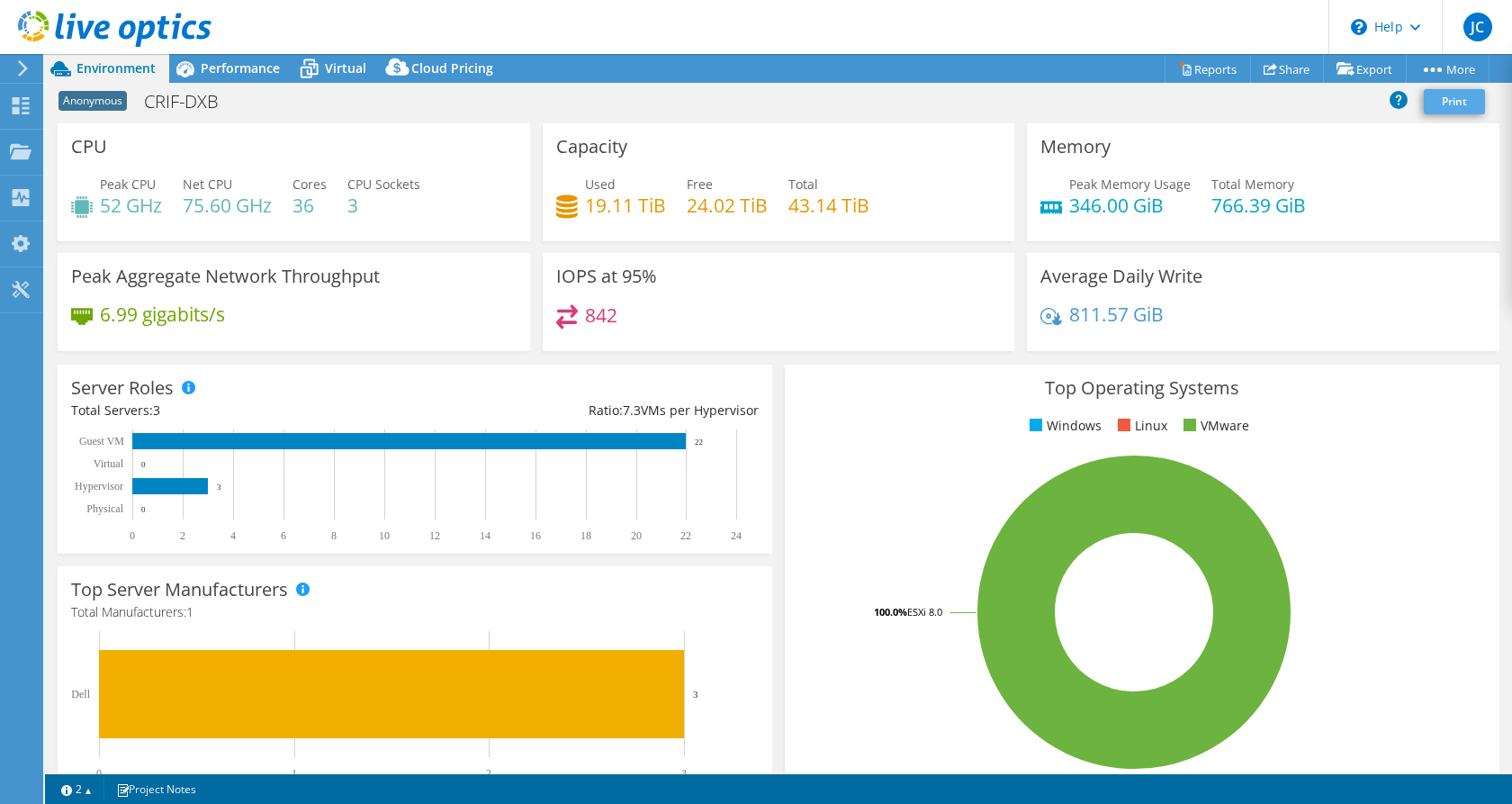
click at [1450, 104] on link "Print" at bounding box center [1455, 102] width 61 height 26
click at [1212, 69] on link "Reports" at bounding box center [1208, 68] width 87 height 28
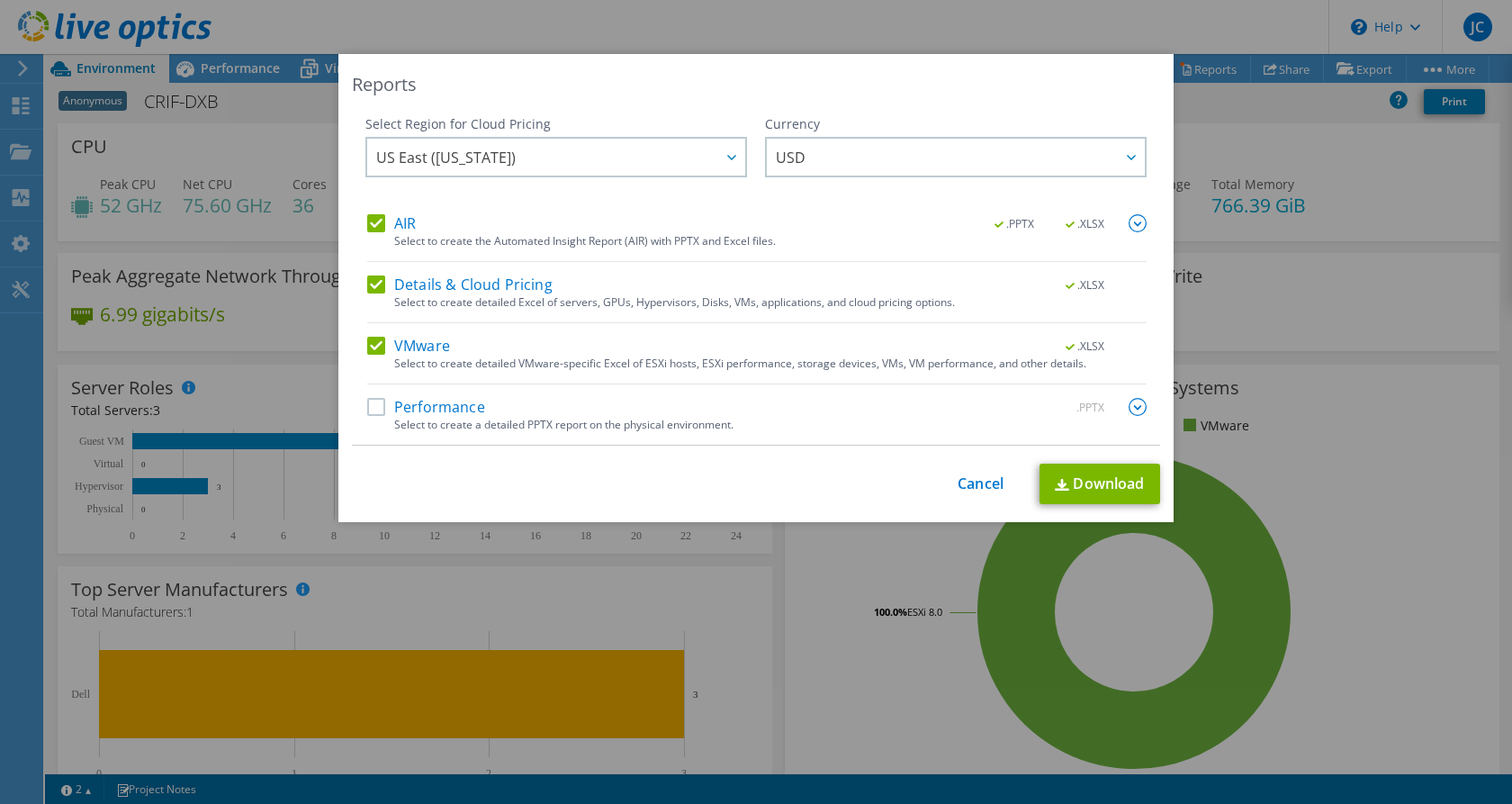
click at [433, 406] on label "Performance" at bounding box center [425, 407] width 118 height 18
click at [0, 0] on input "Performance" at bounding box center [0, 0] width 0 height 0
click at [1095, 483] on link "Download" at bounding box center [1100, 484] width 120 height 40
click at [718, 164] on div at bounding box center [731, 157] width 29 height 37
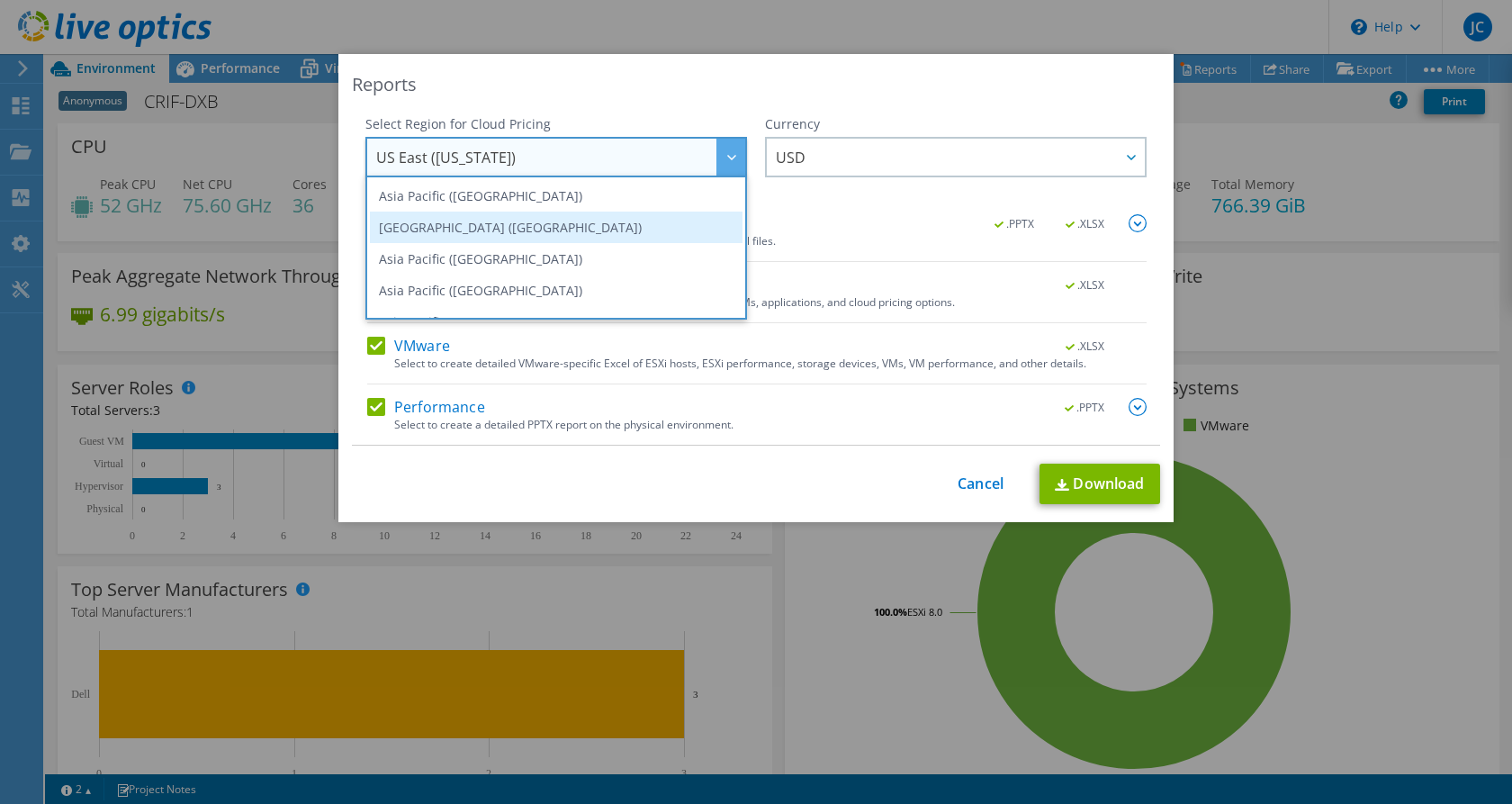
click at [614, 214] on li "Asia Pacific (Mumbai)" at bounding box center [556, 227] width 372 height 32
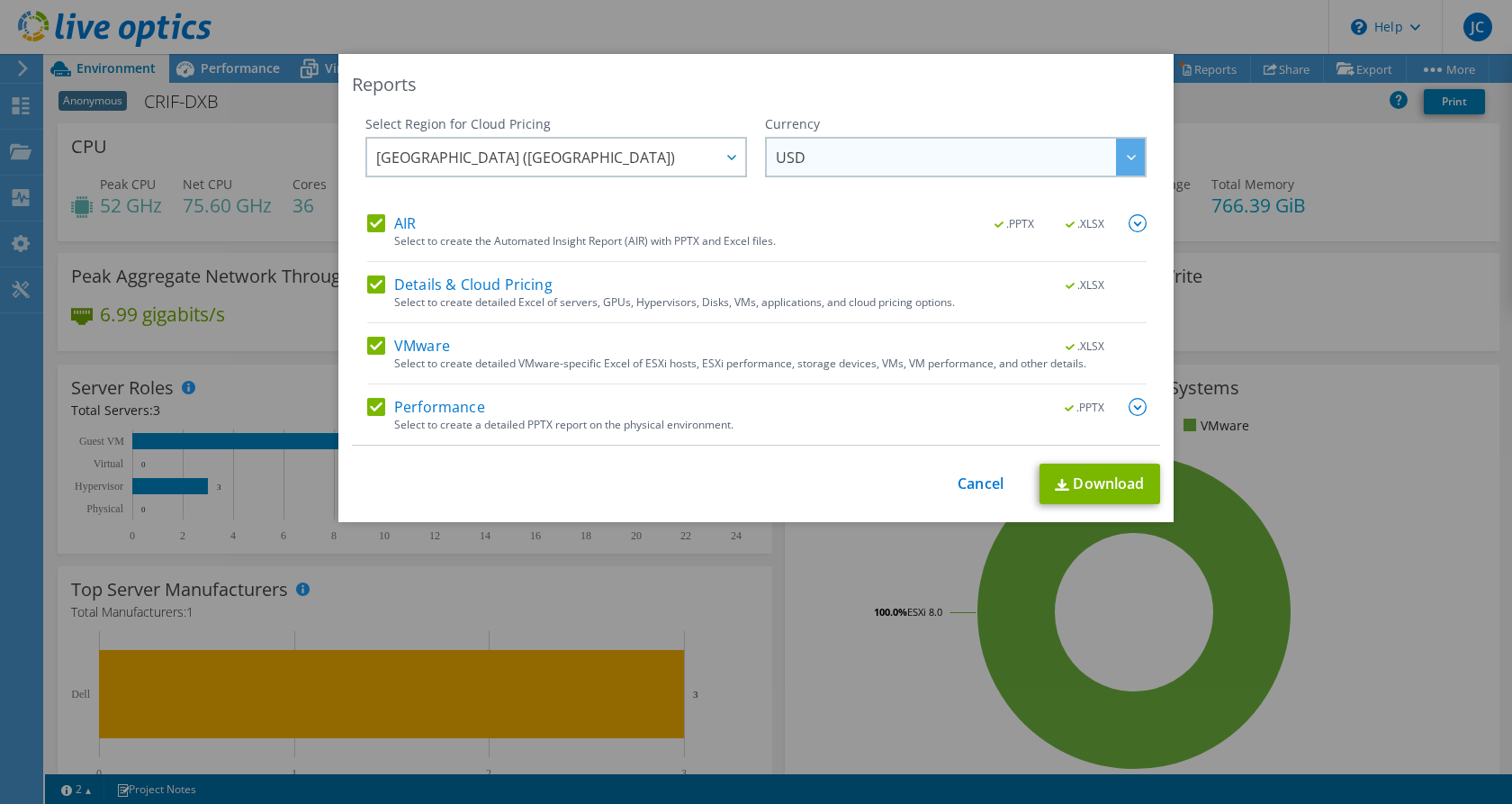
click at [810, 162] on span "USD" at bounding box center [960, 157] width 369 height 37
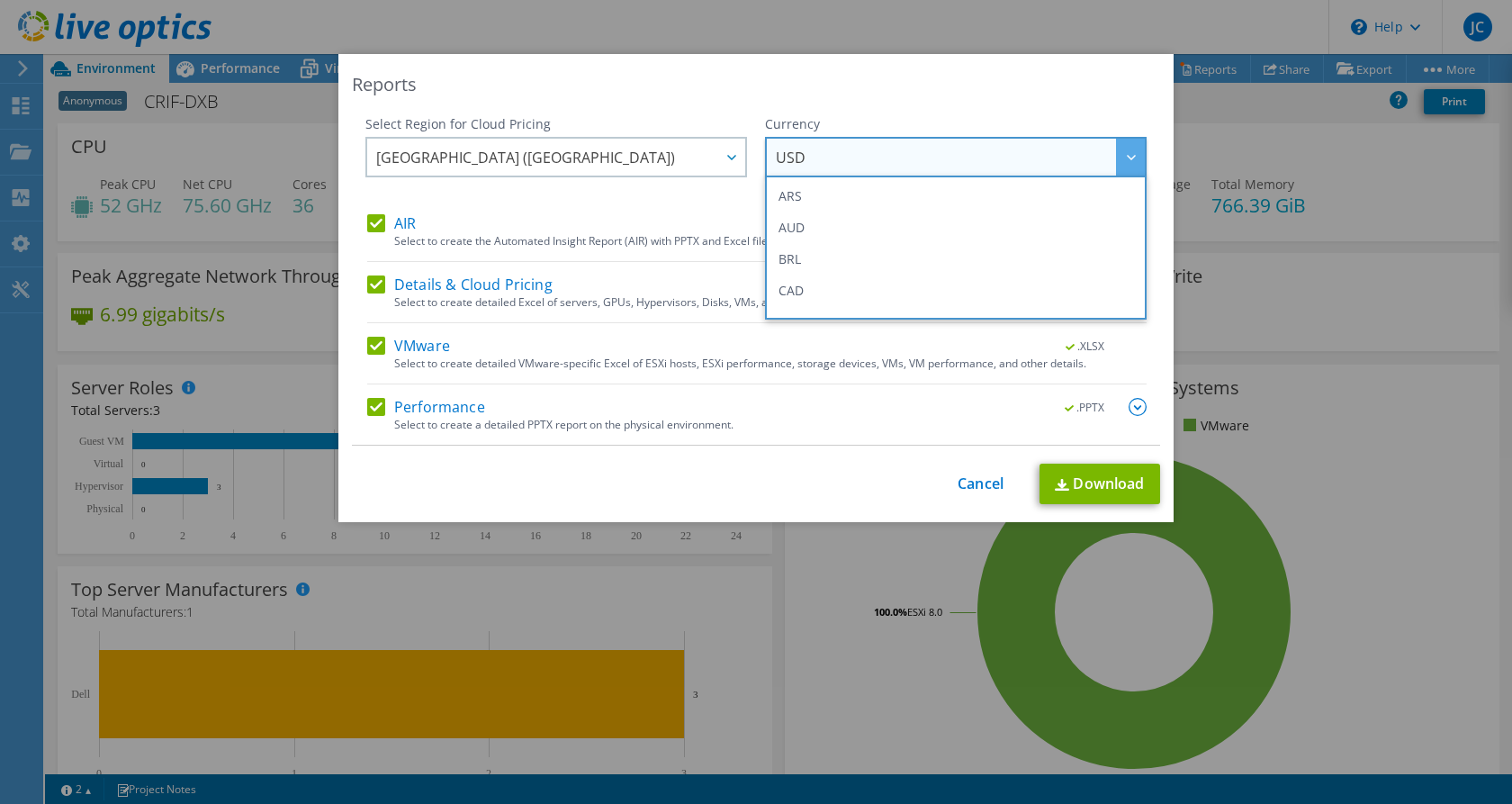
click at [810, 162] on span "USD" at bounding box center [960, 157] width 369 height 37
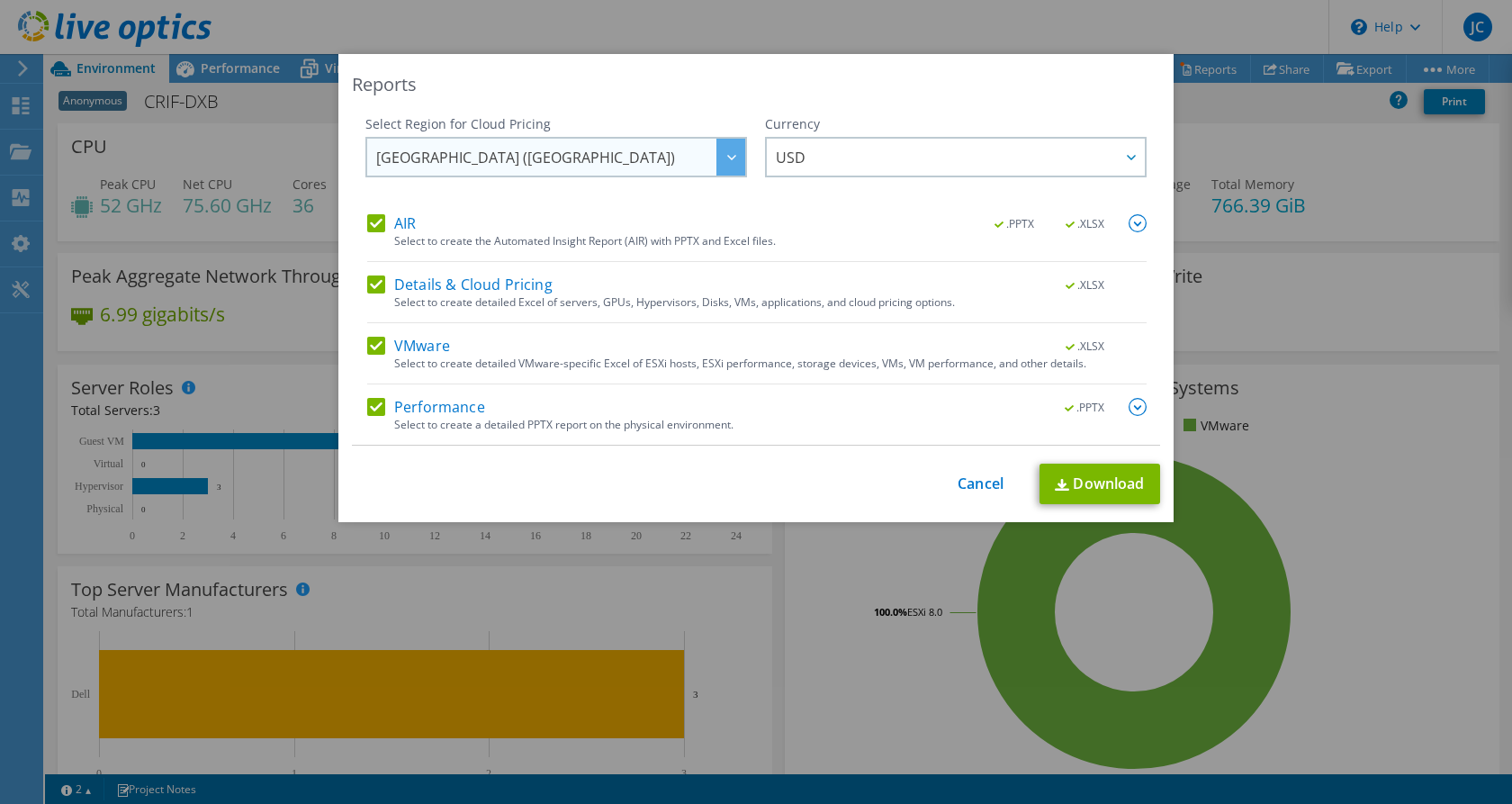
click at [703, 156] on span "Asia Pacific (Mumbai)" at bounding box center [560, 157] width 369 height 37
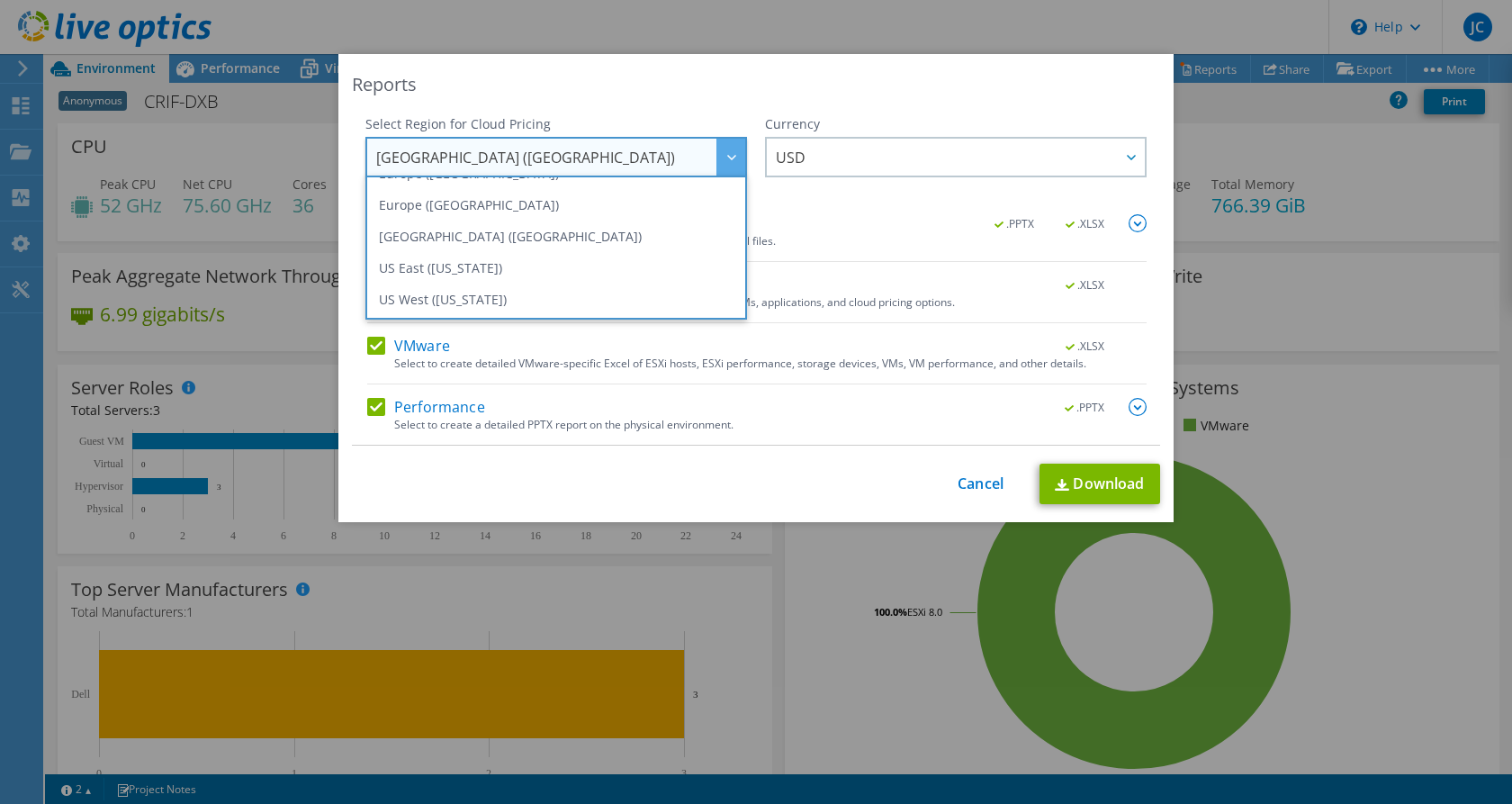
scroll to position [243, 0]
click at [462, 292] on li "US West (California)" at bounding box center [556, 299] width 372 height 32
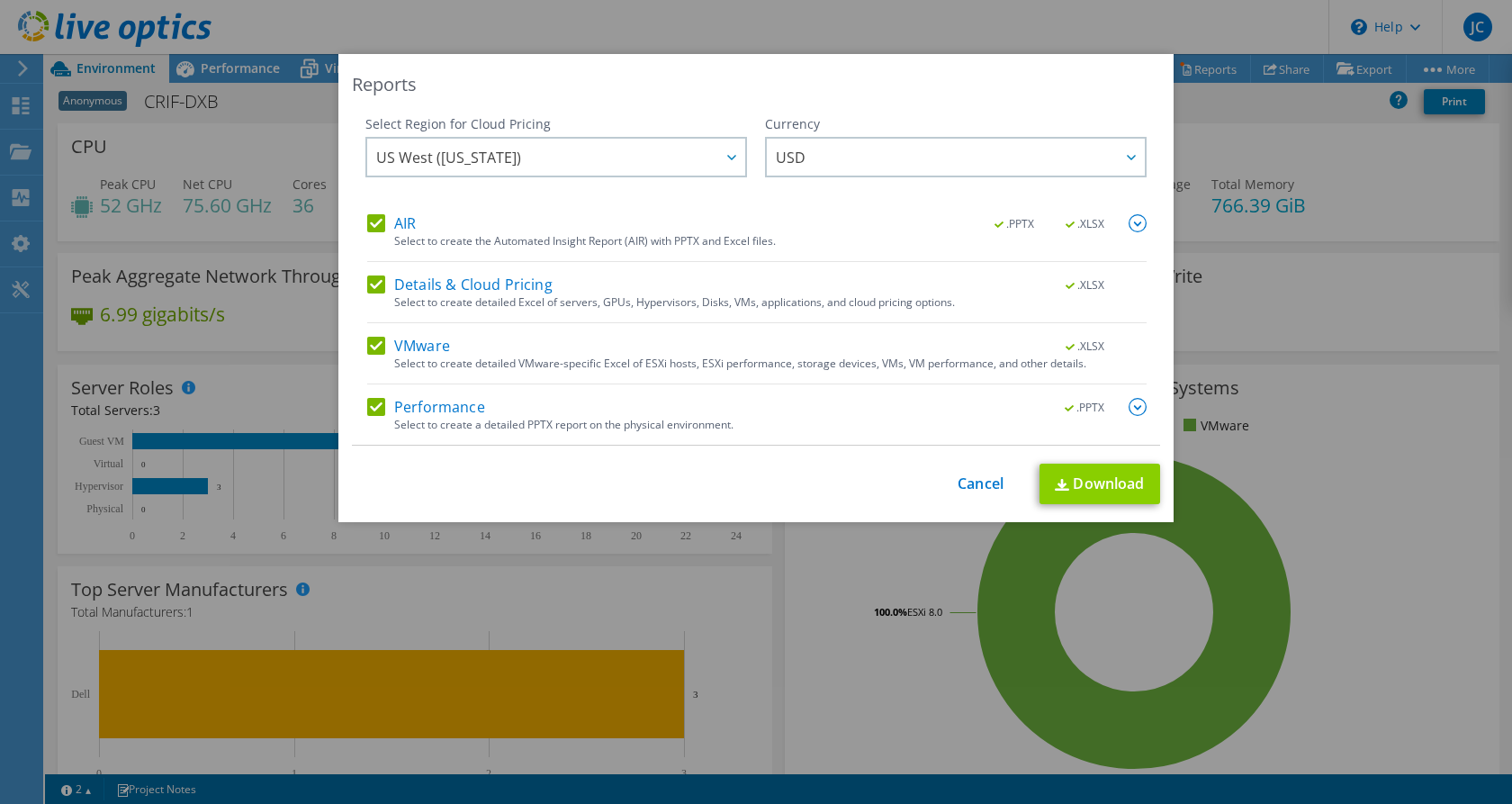
click at [1086, 483] on link "Download" at bounding box center [1100, 484] width 120 height 40
click at [977, 486] on link "Cancel" at bounding box center [981, 484] width 46 height 17
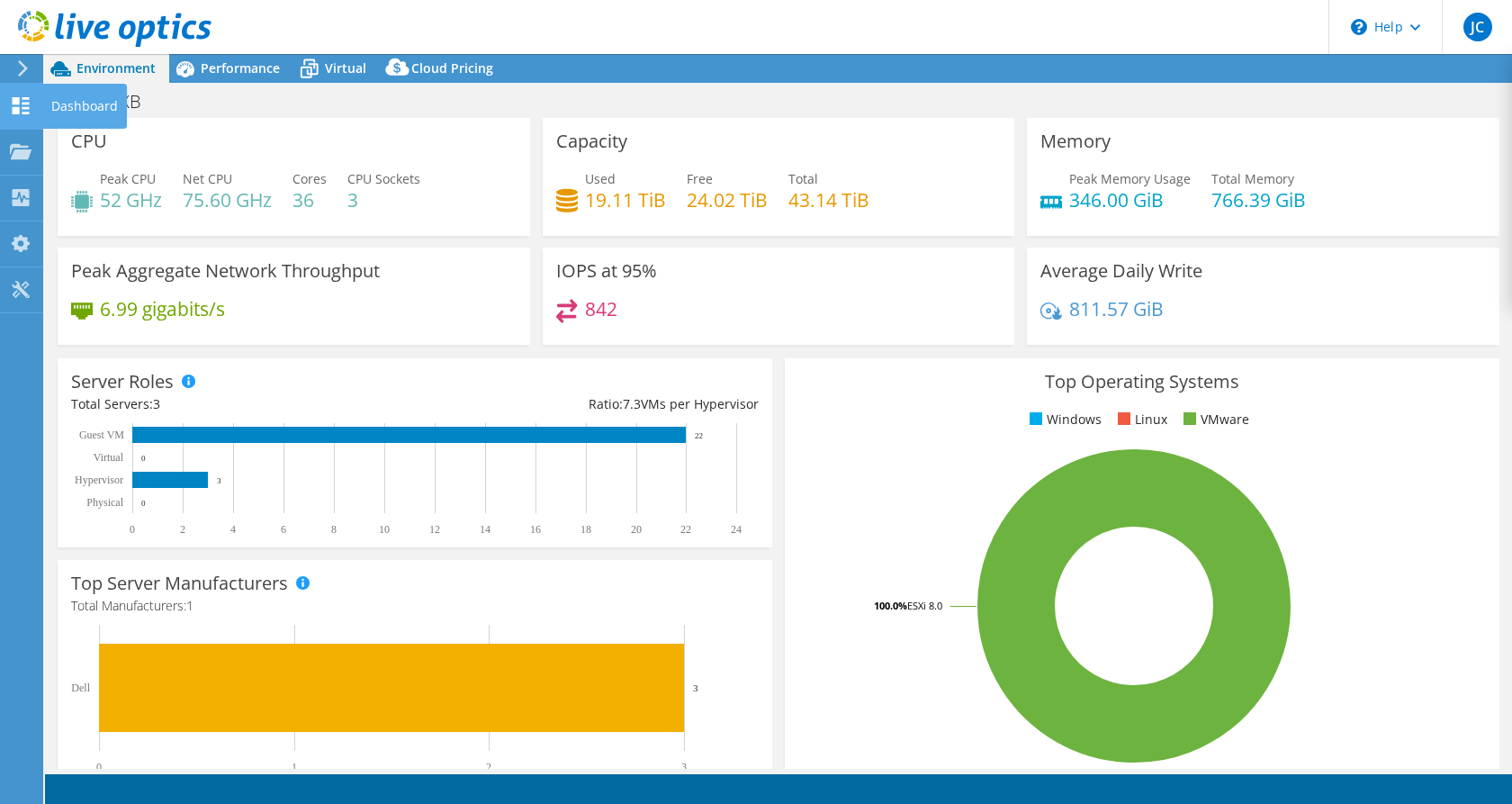
select select "USD"
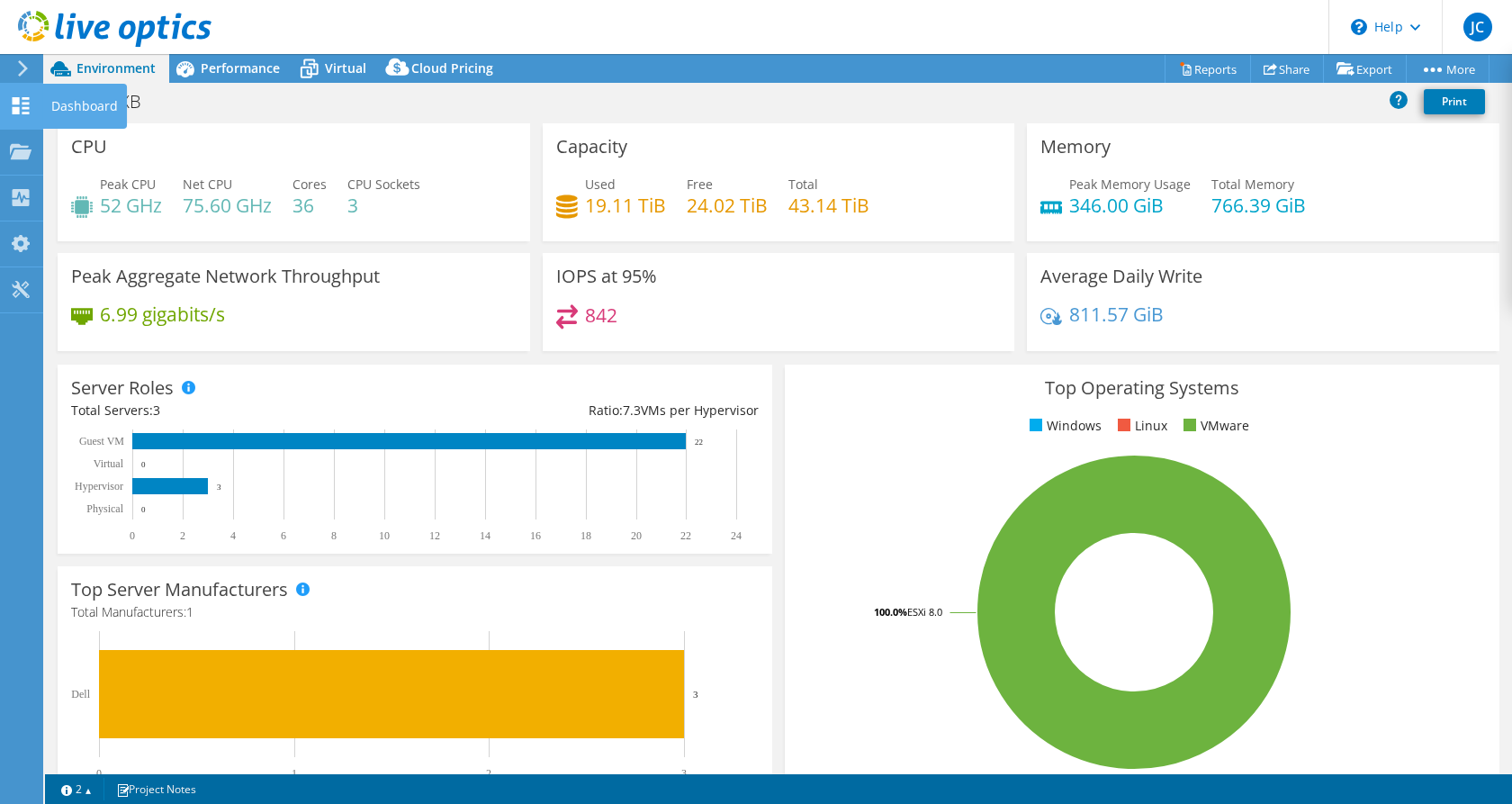
click at [22, 99] on icon at bounding box center [21, 106] width 22 height 17
